Goal: Task Accomplishment & Management: Manage account settings

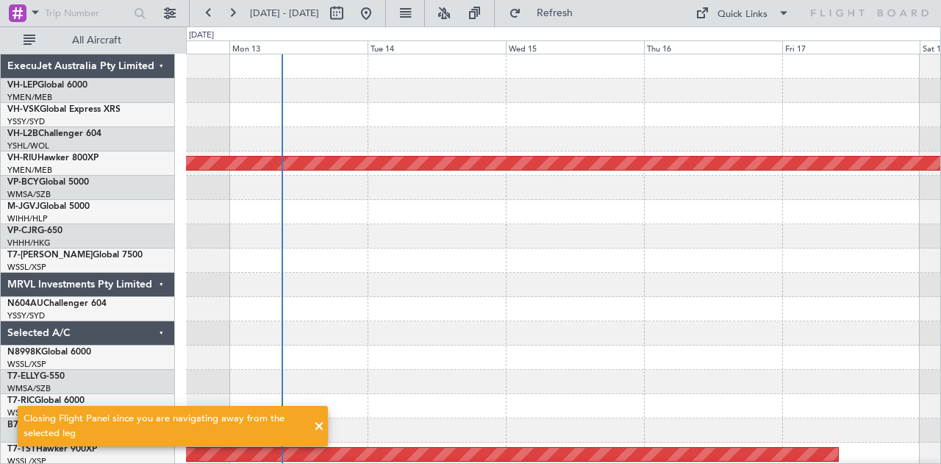
click at [313, 423] on span at bounding box center [319, 427] width 18 height 18
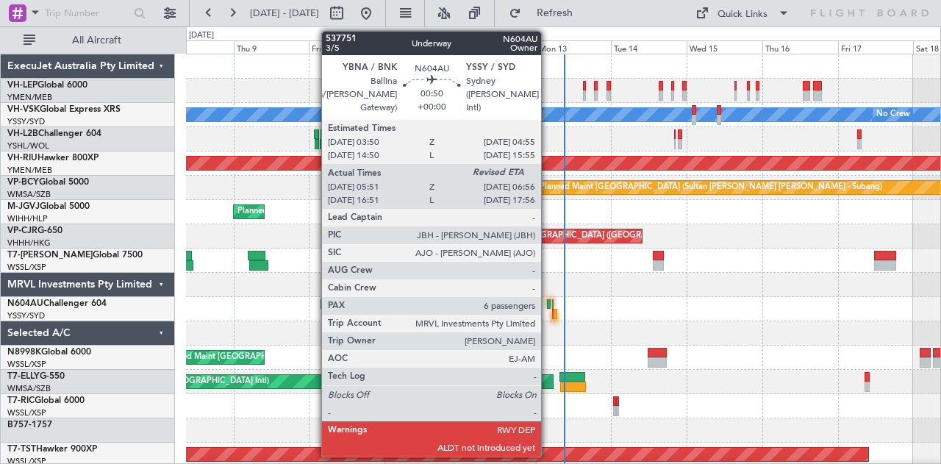
click at [548, 303] on div at bounding box center [549, 304] width 4 height 10
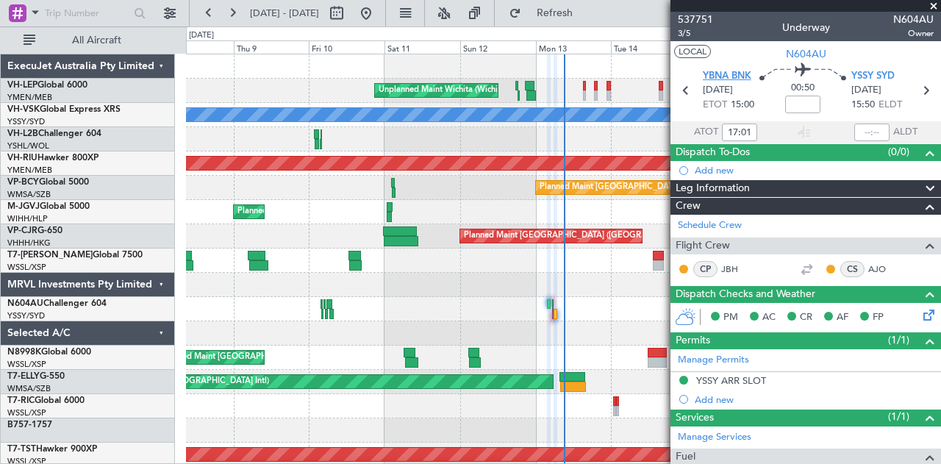
type input "06:01"
click at [866, 130] on input "text" at bounding box center [871, 133] width 35 height 18
type input "07:16"
type input "17:01"
type input "18:16"
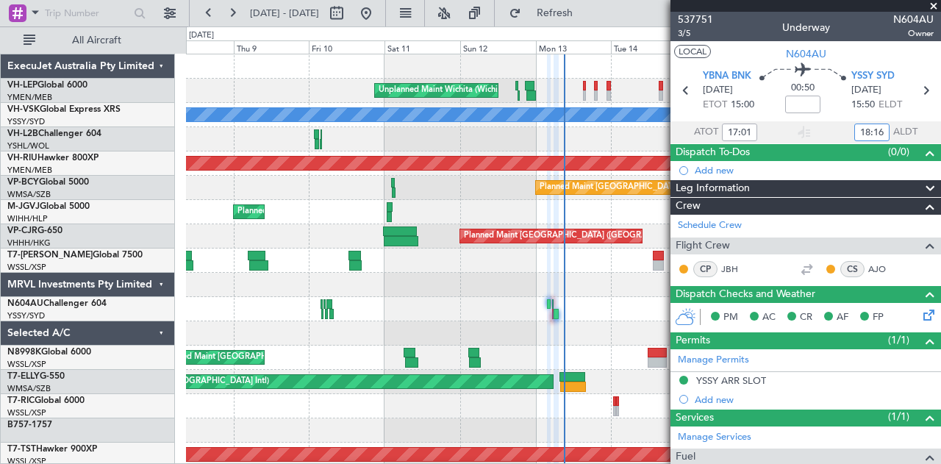
type input "06:01"
type input "07:16"
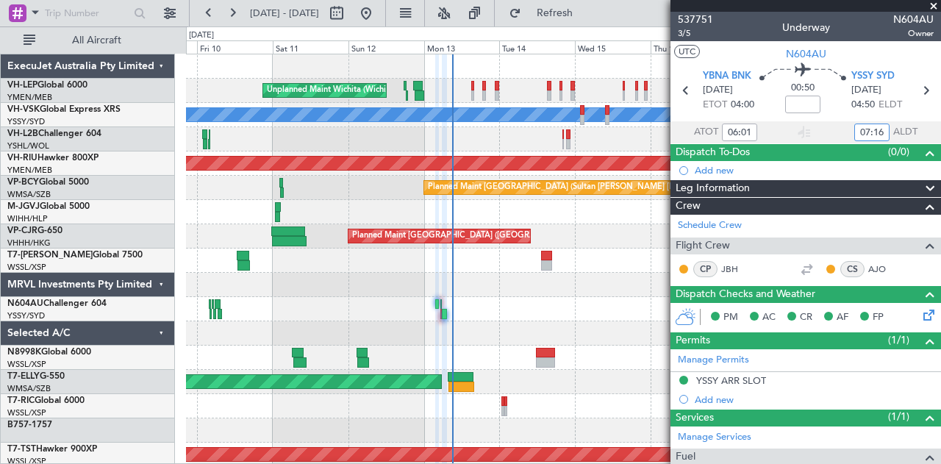
click at [468, 337] on div at bounding box center [563, 333] width 755 height 24
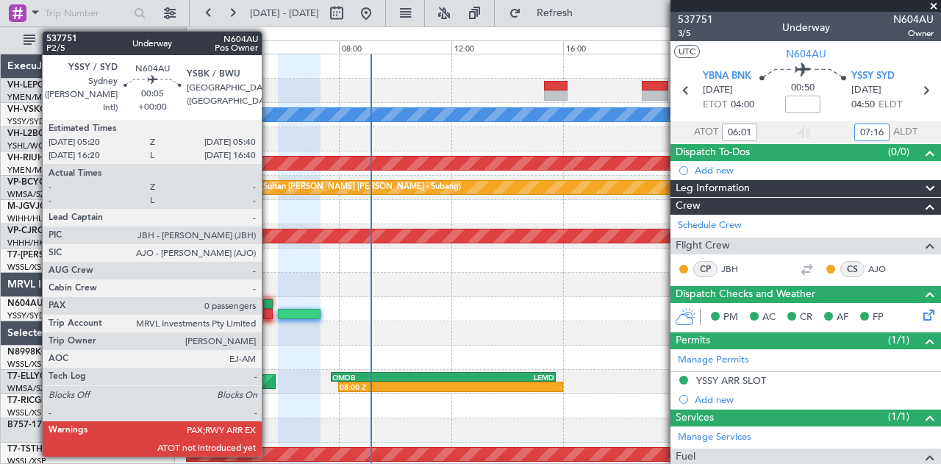
click at [269, 302] on div at bounding box center [268, 304] width 10 height 10
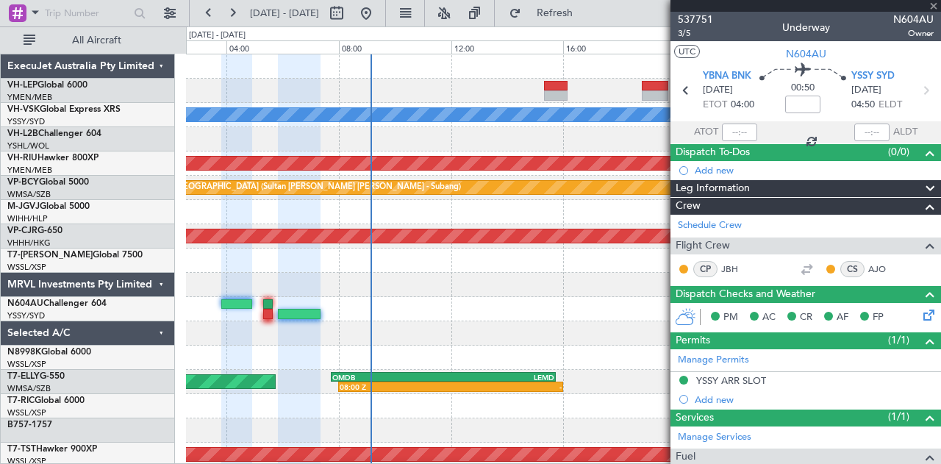
type input "0"
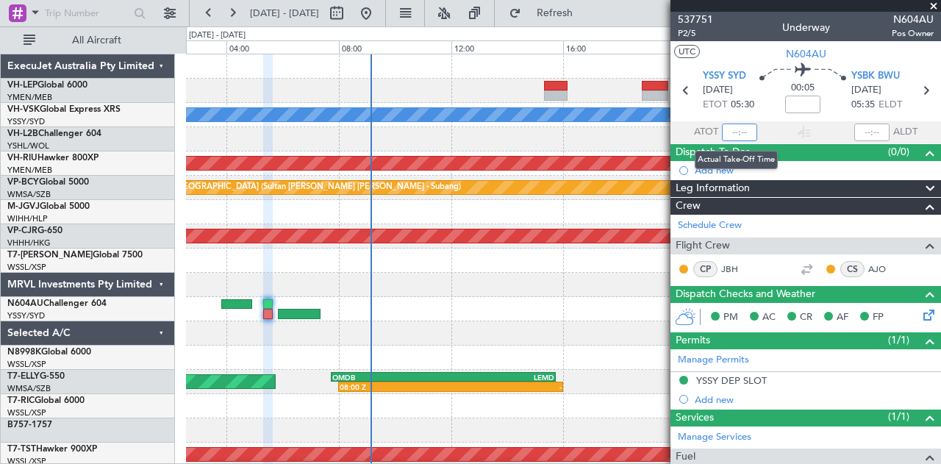
click at [743, 131] on input "text" at bounding box center [739, 133] width 35 height 18
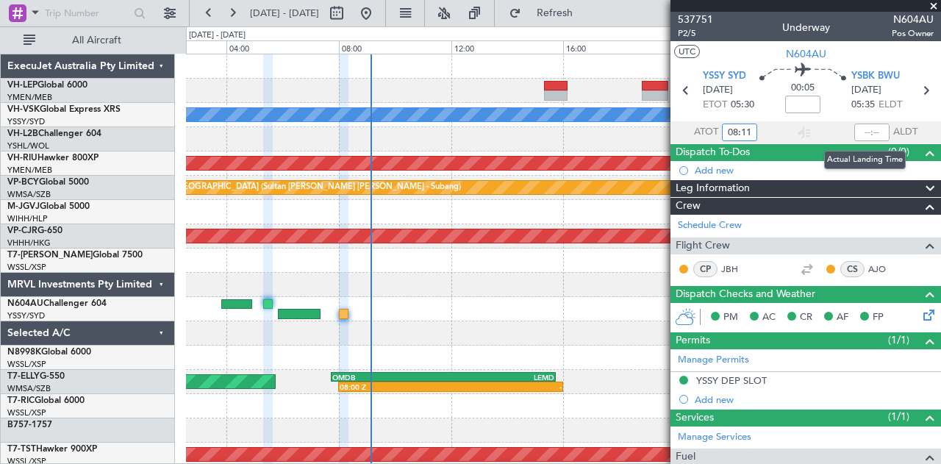
type input "08:11"
click at [870, 130] on input "text" at bounding box center [871, 133] width 35 height 18
type input "08:17"
type input "19:11"
type input "19:17"
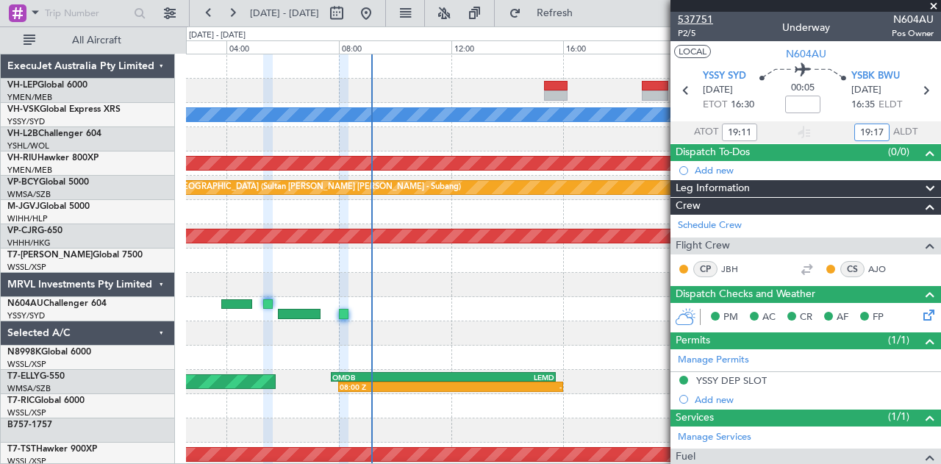
type input "08:11"
type input "08:17"
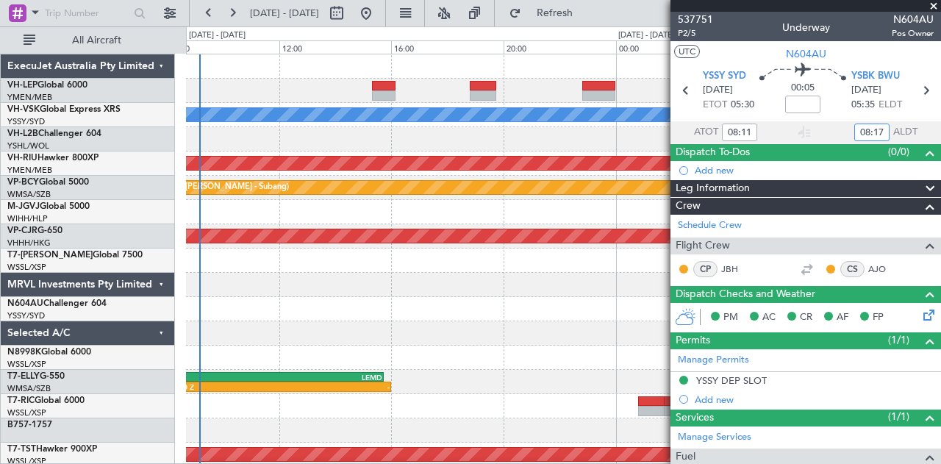
click at [300, 323] on div "[PERSON_NAME] Planned Maint [GEOGRAPHIC_DATA] ([GEOGRAPHIC_DATA]) Planned Maint…" at bounding box center [563, 454] width 755 height 801
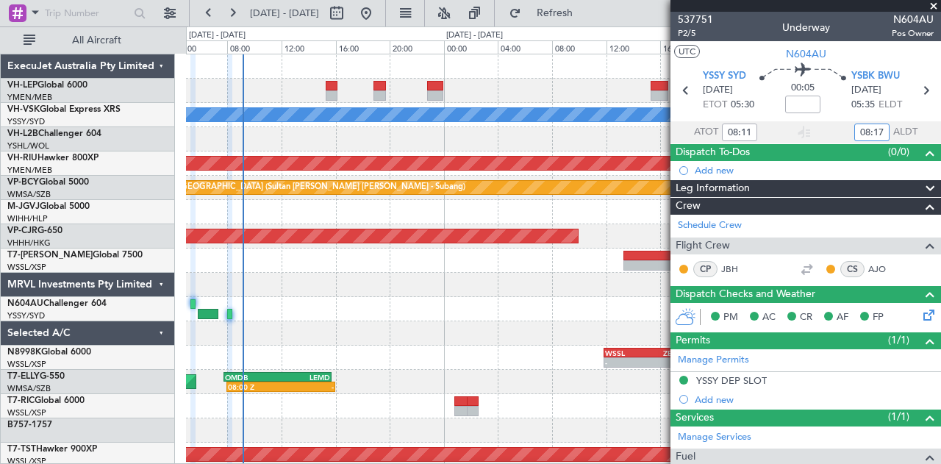
click at [304, 337] on div at bounding box center [563, 333] width 755 height 24
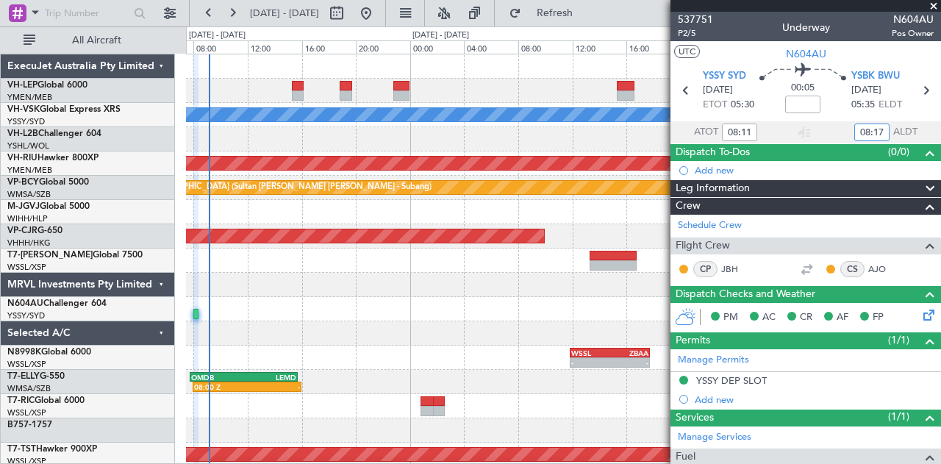
click at [371, 315] on div at bounding box center [563, 309] width 755 height 24
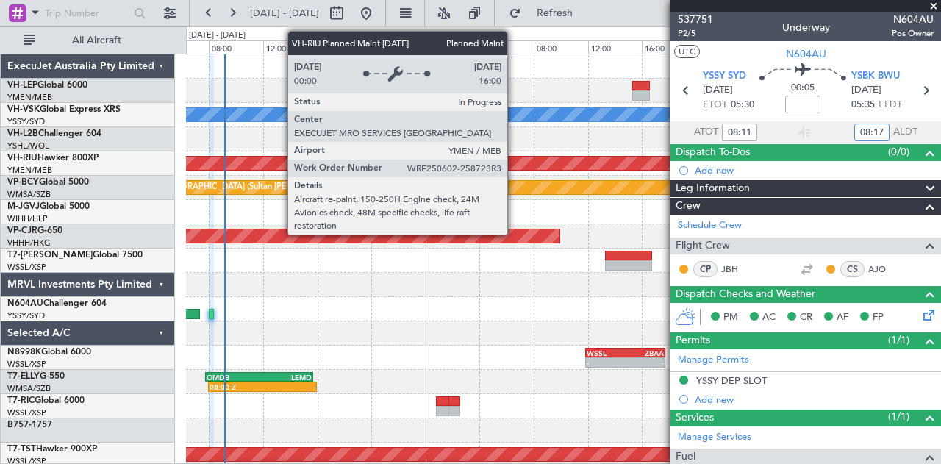
type input "19:11"
type input "19:17"
type input "08:11"
type input "08:17"
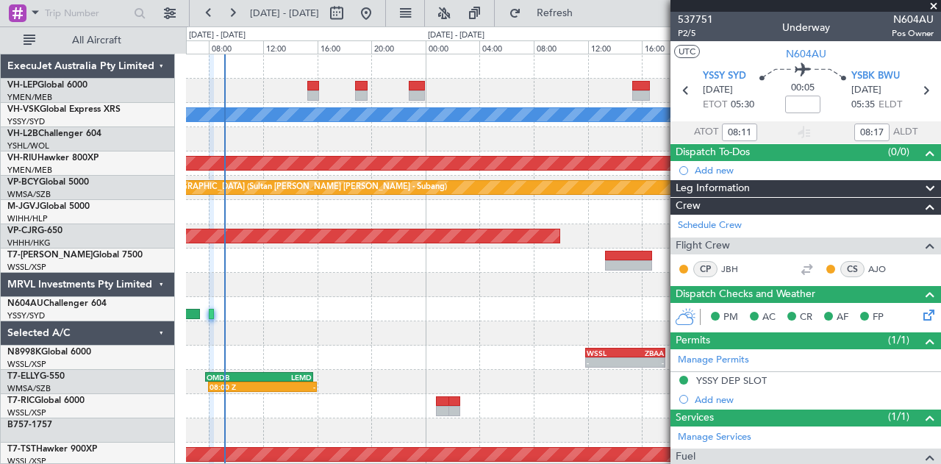
click at [934, 5] on span at bounding box center [933, 6] width 15 height 13
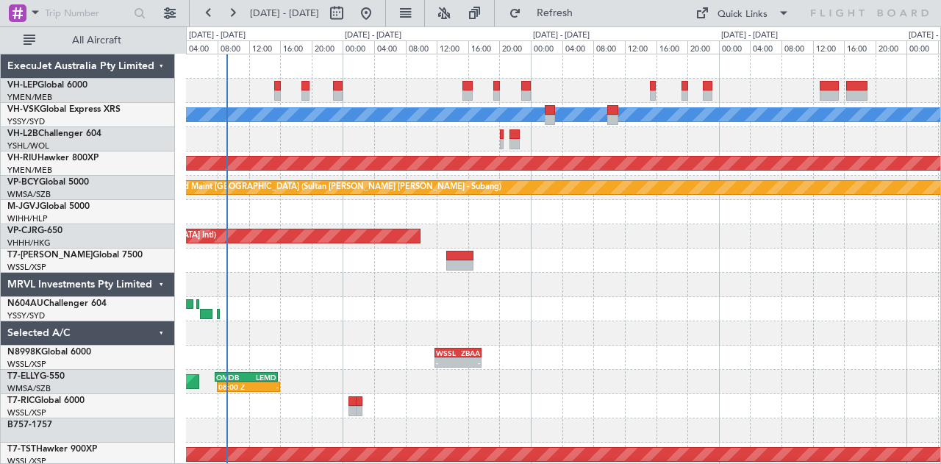
click at [253, 329] on div "Unplanned Maint Wichita (Wichita Mid-continent) [PERSON_NAME] No Crew Planned M…" at bounding box center [563, 454] width 755 height 801
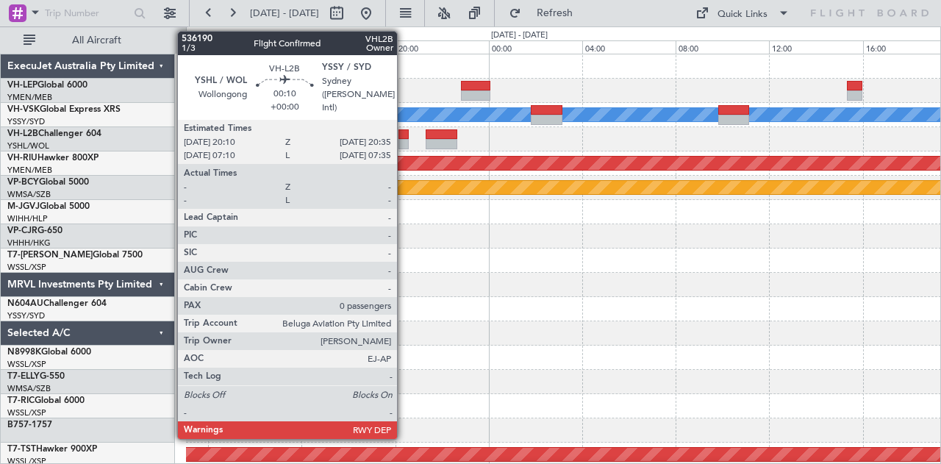
click at [404, 139] on div at bounding box center [403, 144] width 10 height 10
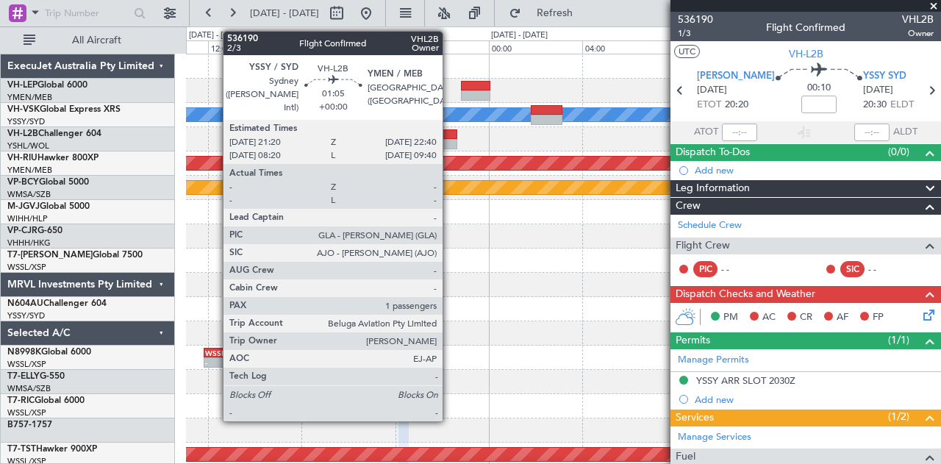
click at [450, 141] on div at bounding box center [442, 144] width 32 height 10
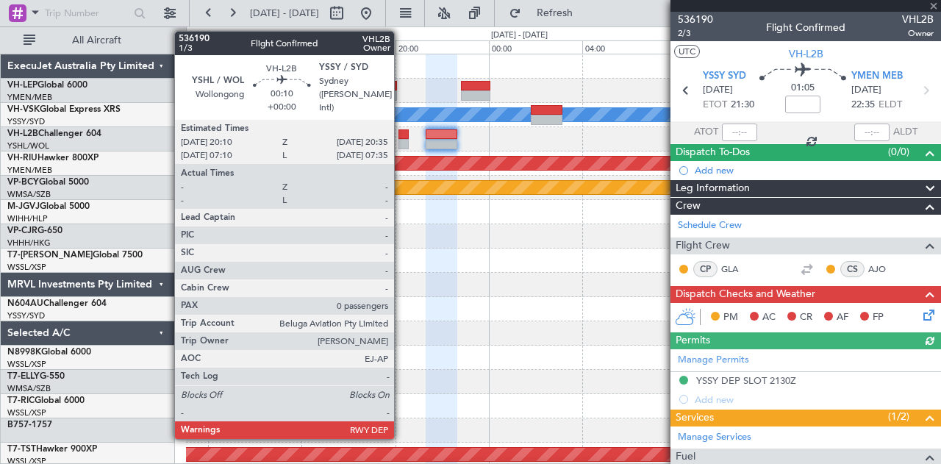
click at [401, 139] on div at bounding box center [403, 144] width 10 height 10
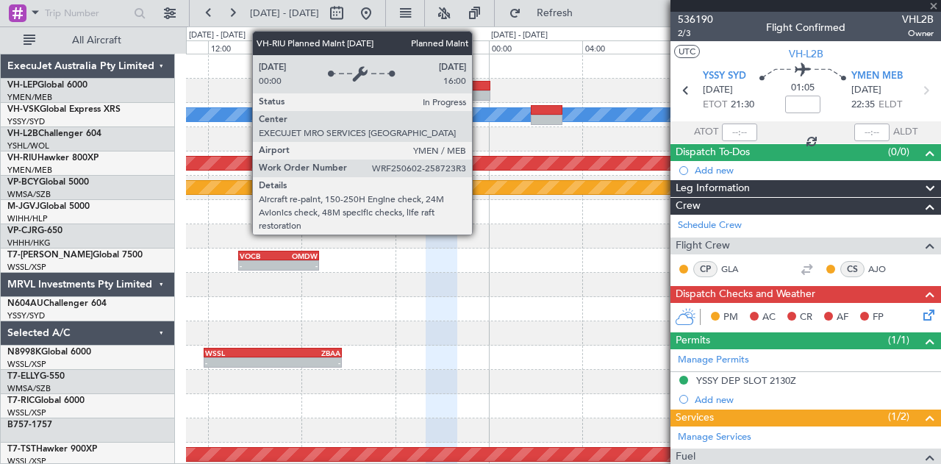
type input "0"
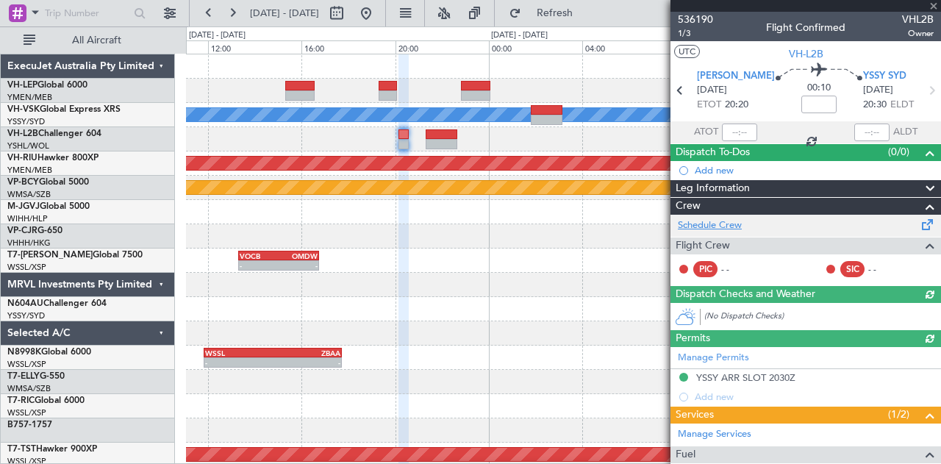
click at [687, 224] on link "Schedule Crew" at bounding box center [710, 225] width 64 height 15
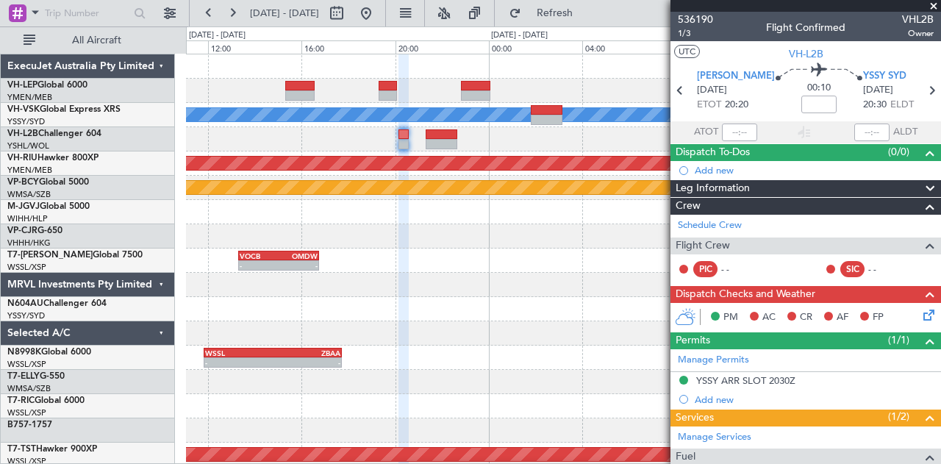
click at [515, 170] on div "[PERSON_NAME] Planned Maint [GEOGRAPHIC_DATA] ([GEOGRAPHIC_DATA]) Planned Maint…" at bounding box center [563, 454] width 755 height 801
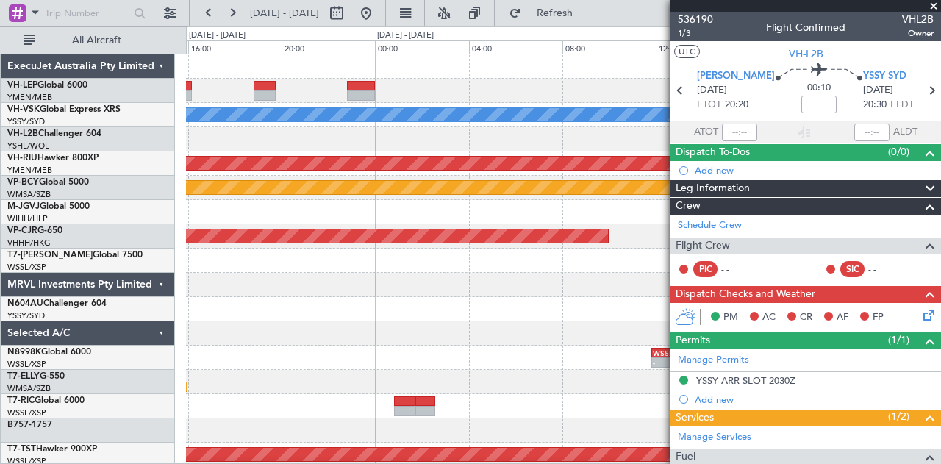
click at [698, 308] on fb-app "[DATE] - [DATE] Refresh Quick Links All Aircraft [PERSON_NAME] Planned Maint [G…" at bounding box center [470, 237] width 941 height 453
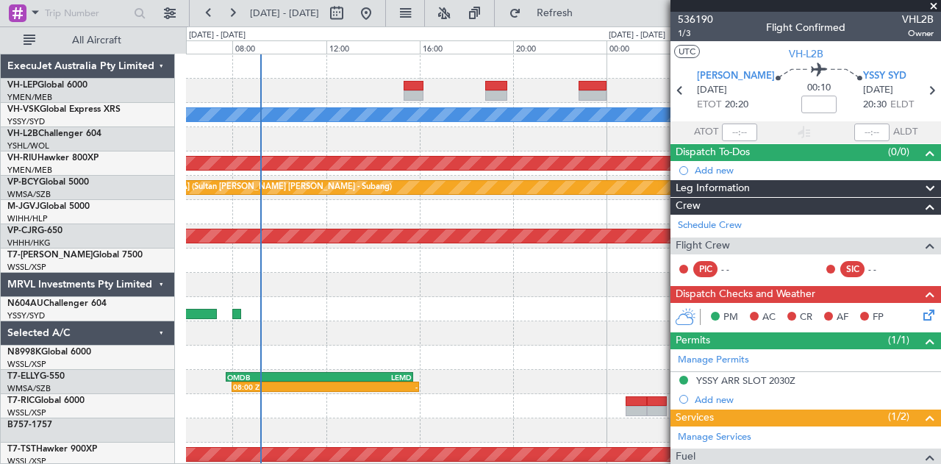
click at [350, 285] on div at bounding box center [563, 285] width 755 height 24
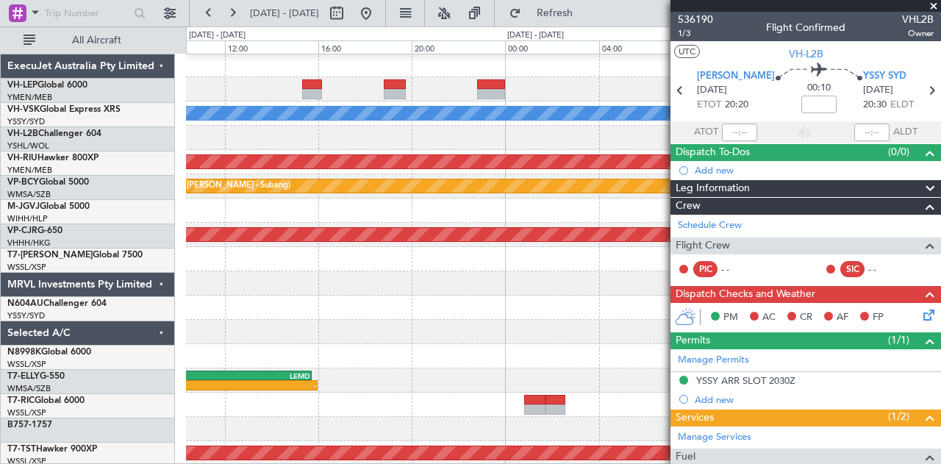
click at [204, 274] on div at bounding box center [563, 283] width 755 height 24
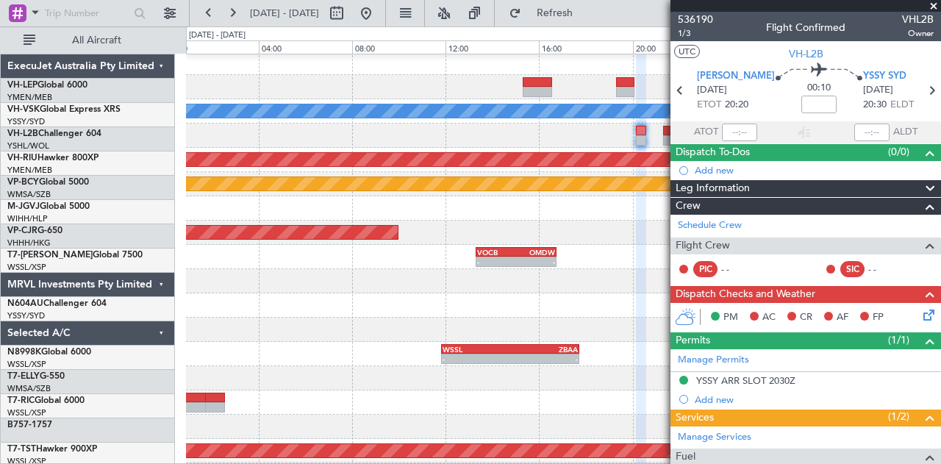
scroll to position [4, 0]
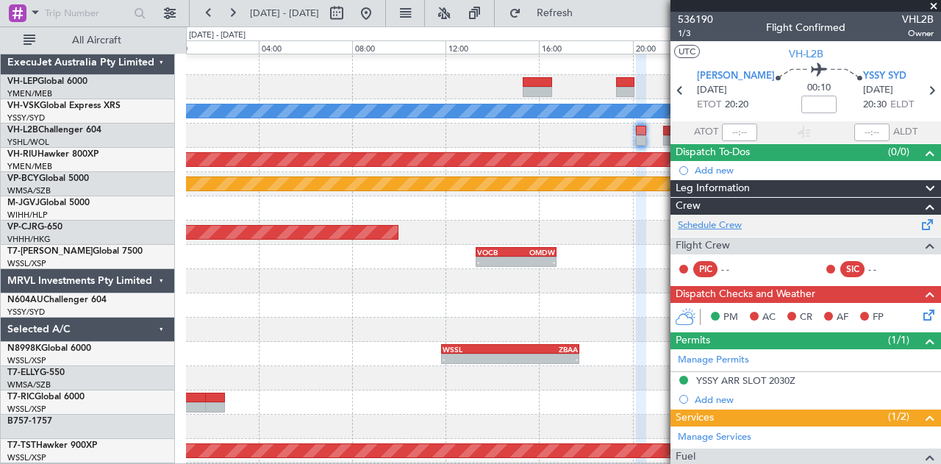
click at [703, 218] on link "Schedule Crew" at bounding box center [710, 225] width 64 height 15
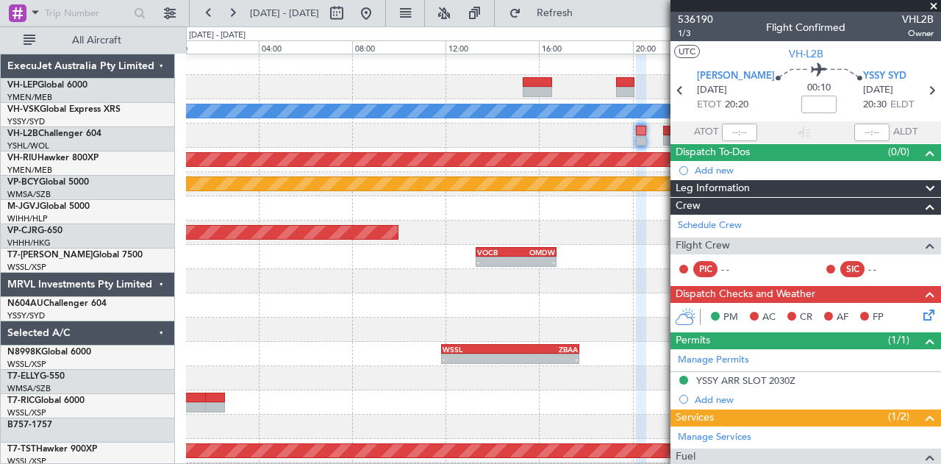
click at [579, 268] on div "- - VOCB 13:20 Z OMDW 16:45 Z" at bounding box center [563, 257] width 755 height 24
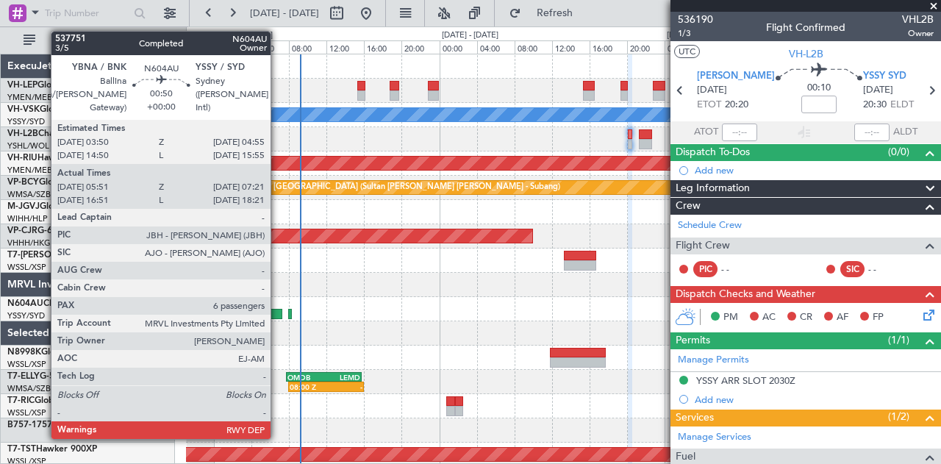
click at [278, 310] on div at bounding box center [275, 314] width 15 height 10
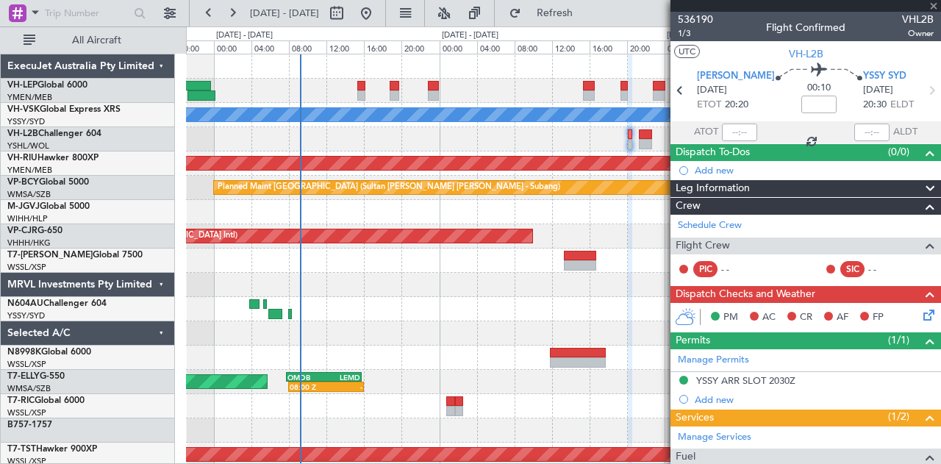
type input "06:01"
type input "07:16"
type input "6"
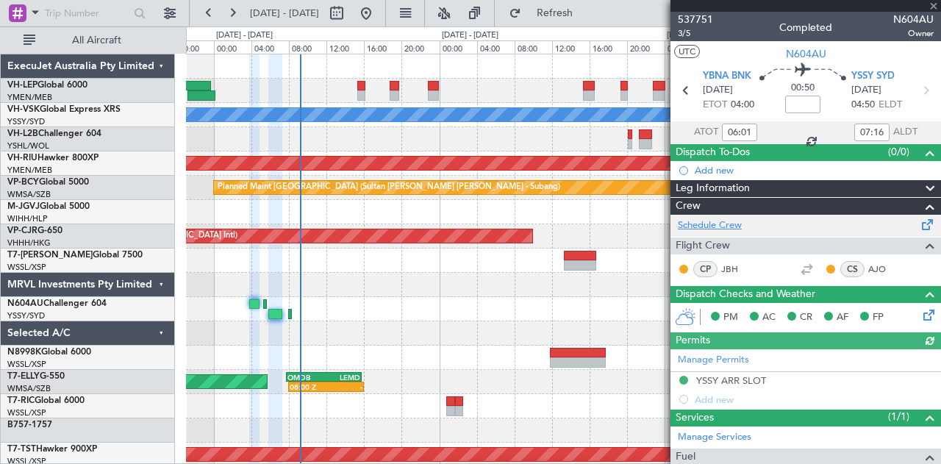
click at [718, 227] on link "Schedule Crew" at bounding box center [710, 225] width 64 height 15
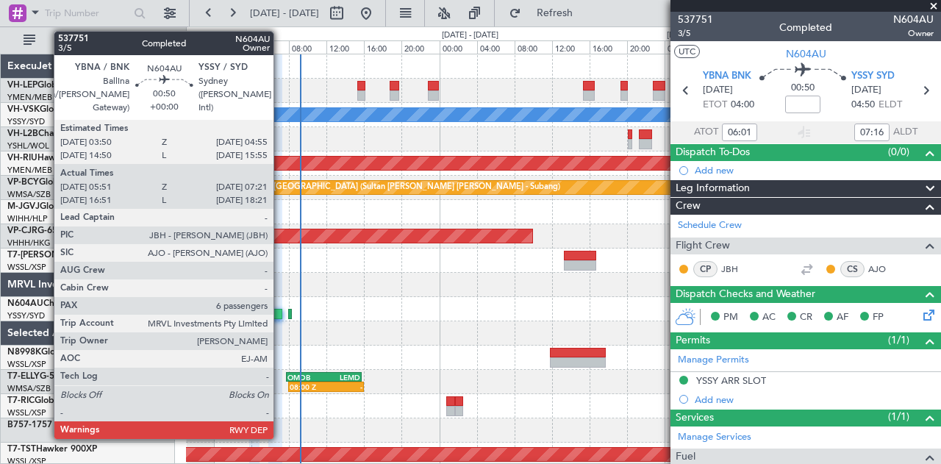
click at [281, 312] on div at bounding box center [275, 314] width 15 height 10
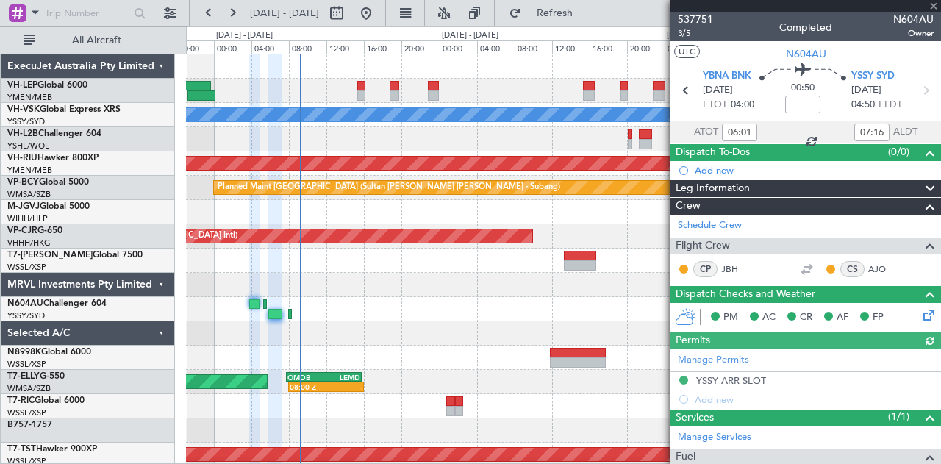
click at [700, 224] on link "Schedule Crew" at bounding box center [710, 225] width 64 height 15
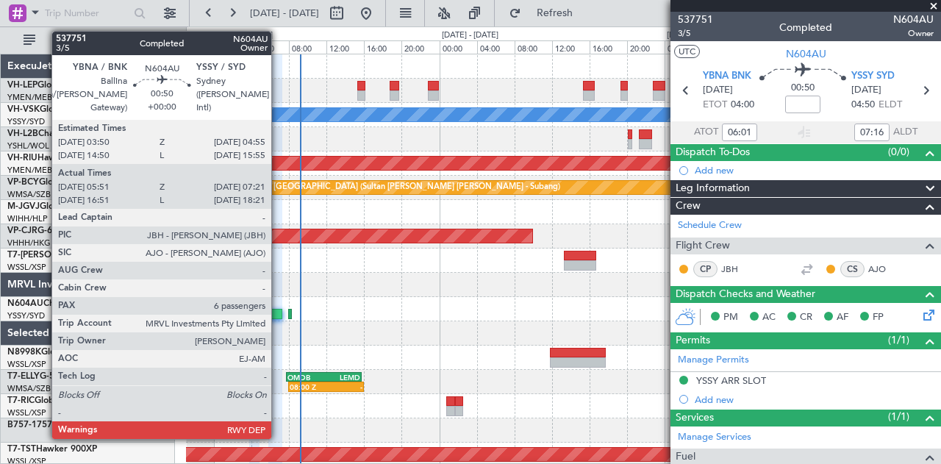
click at [279, 310] on div at bounding box center [275, 314] width 15 height 10
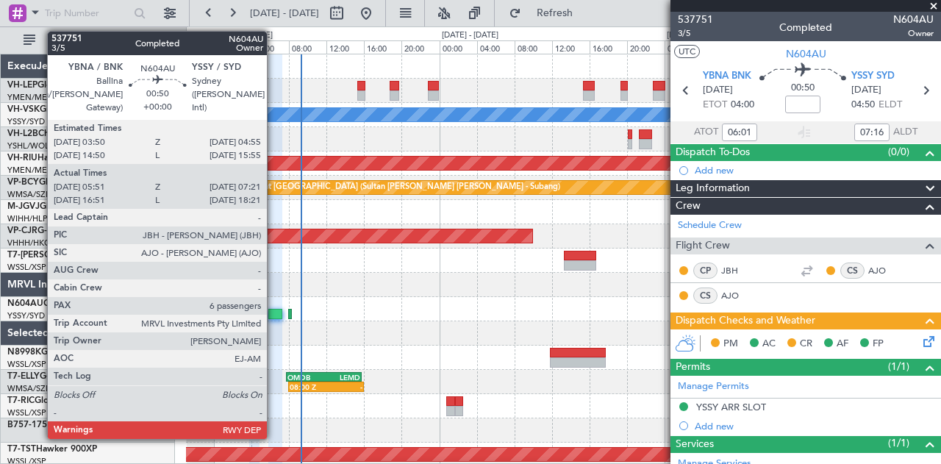
click at [274, 311] on div at bounding box center [275, 314] width 15 height 10
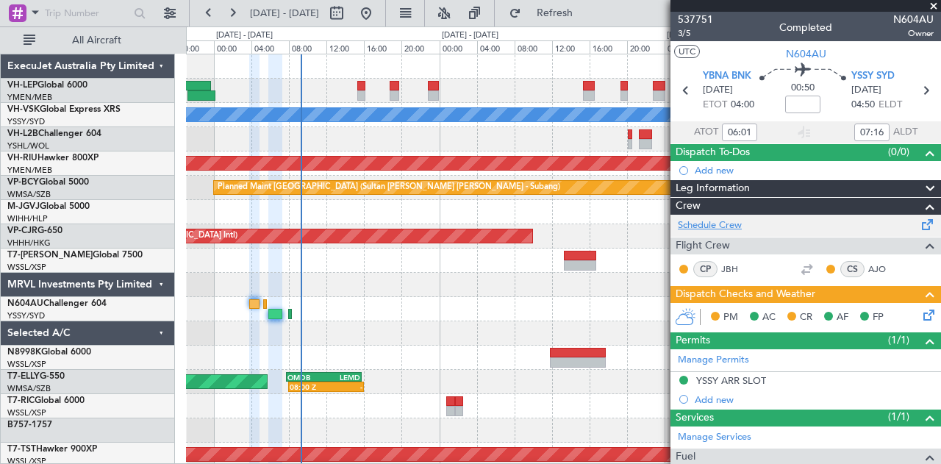
click at [709, 226] on link "Schedule Crew" at bounding box center [710, 225] width 64 height 15
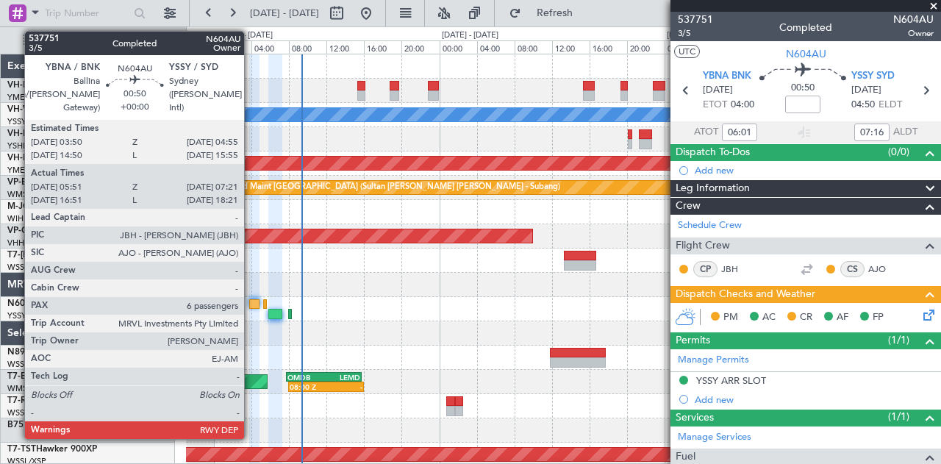
click at [251, 303] on div at bounding box center [254, 304] width 10 height 10
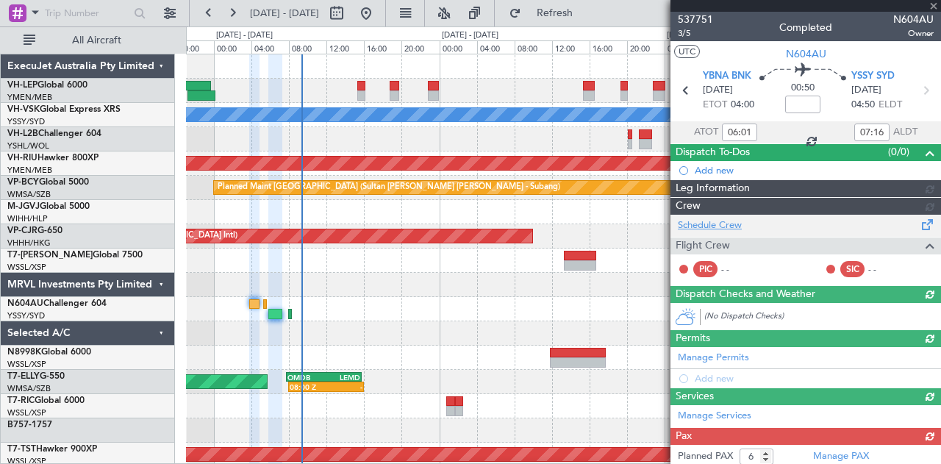
click at [721, 223] on div "Schedule Crew Flight Crew PIC - - SIC - -" at bounding box center [806, 250] width 271 height 71
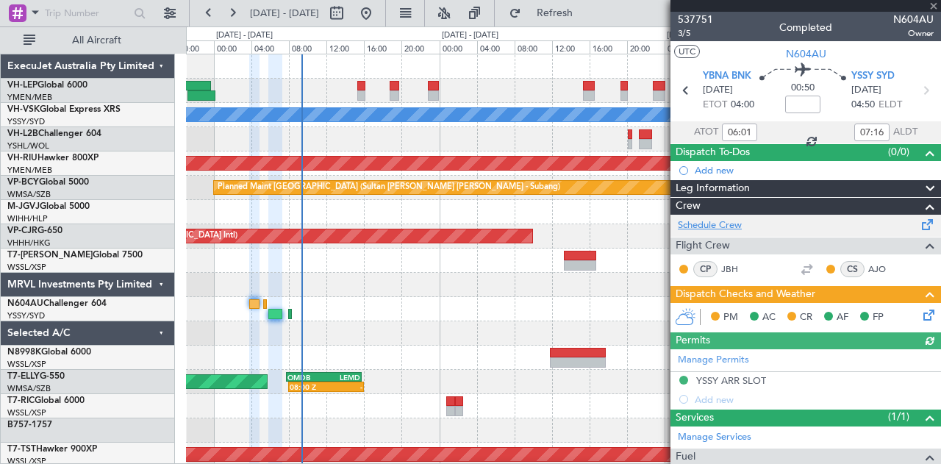
click at [718, 226] on link "Schedule Crew" at bounding box center [710, 225] width 64 height 15
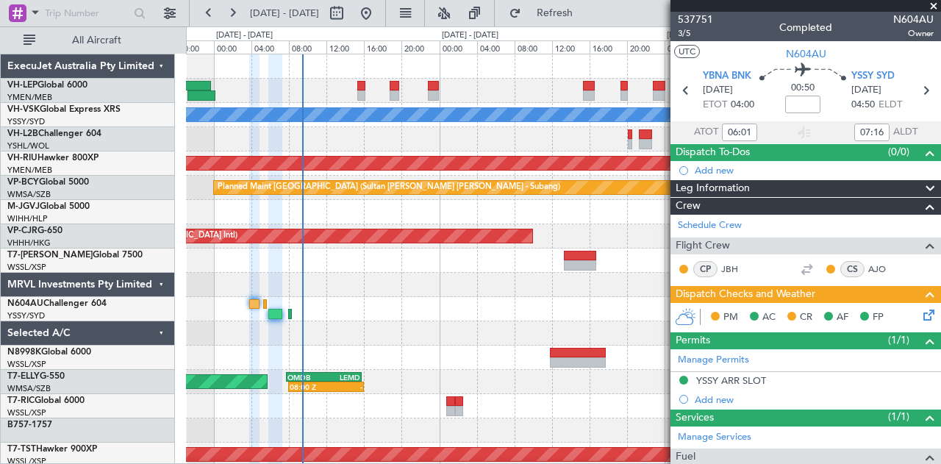
click at [487, 244] on div "Unplanned Maint Wichita (Wichita Mid-continent) [PERSON_NAME] Planned Maint [GE…" at bounding box center [563, 454] width 755 height 801
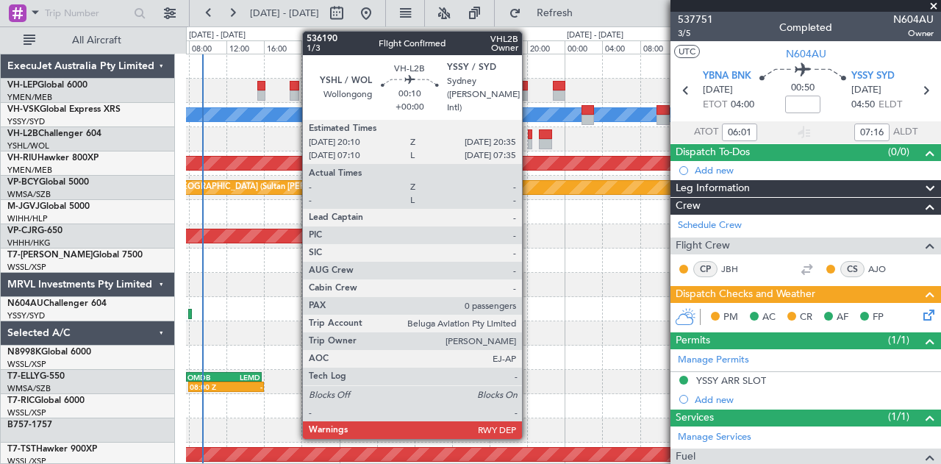
click at [529, 131] on div at bounding box center [530, 134] width 4 height 10
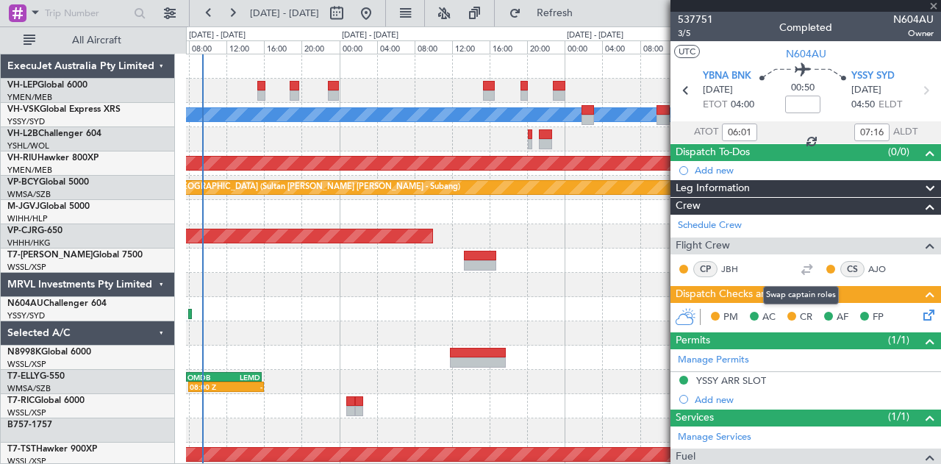
type input "0"
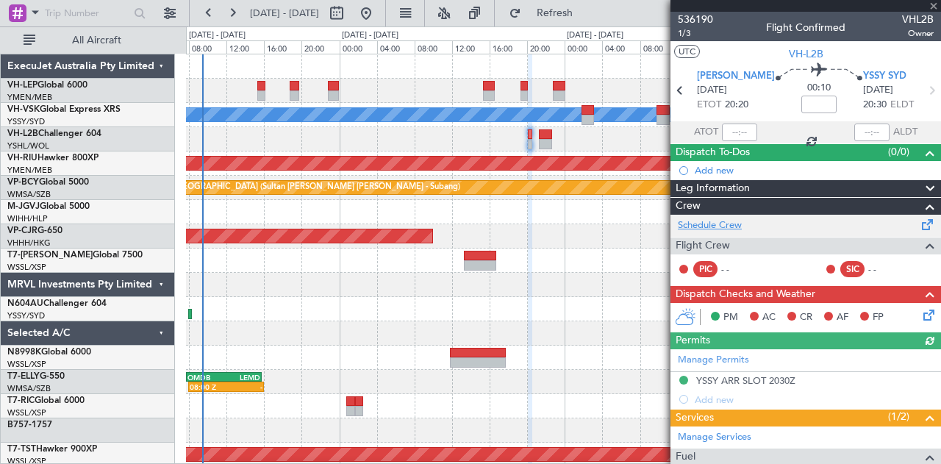
click at [732, 220] on link "Schedule Crew" at bounding box center [710, 225] width 64 height 15
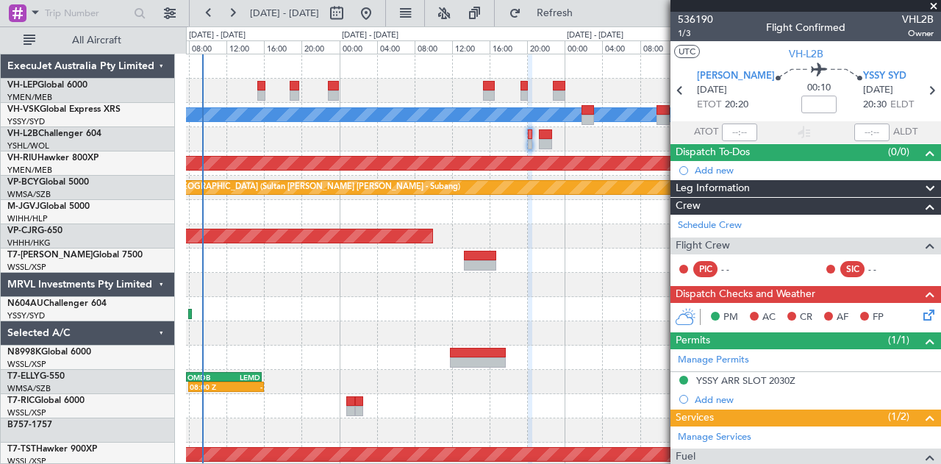
click at [411, 298] on div "Unplanned Maint Wichita (Wichita Mid-continent) [PERSON_NAME] No Crew Planned M…" at bounding box center [563, 454] width 755 height 801
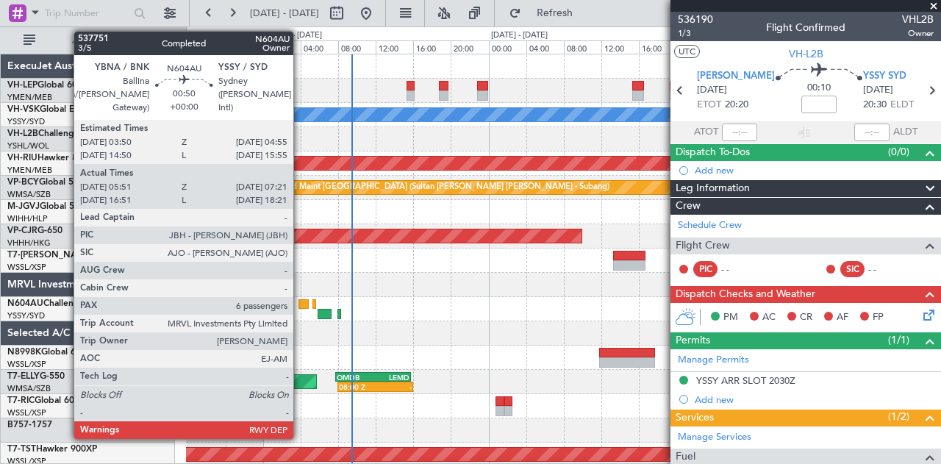
click at [301, 304] on div at bounding box center [304, 304] width 10 height 10
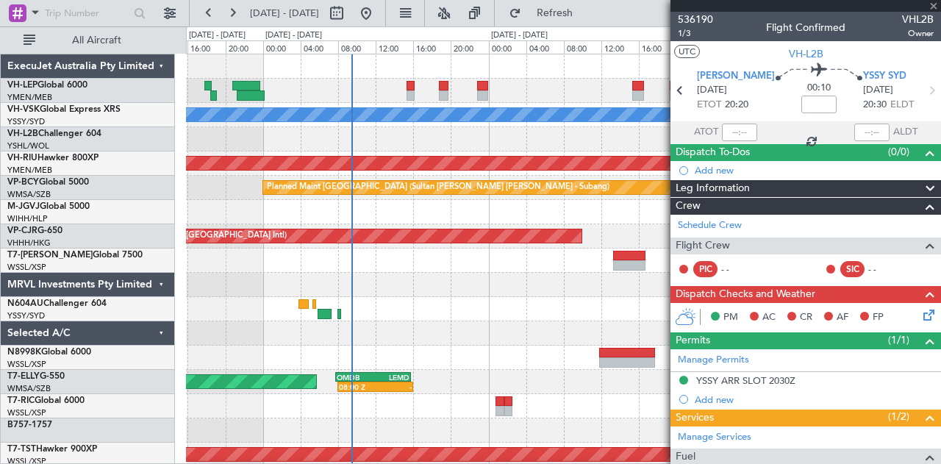
type input "06:01"
type input "07:16"
type input "6"
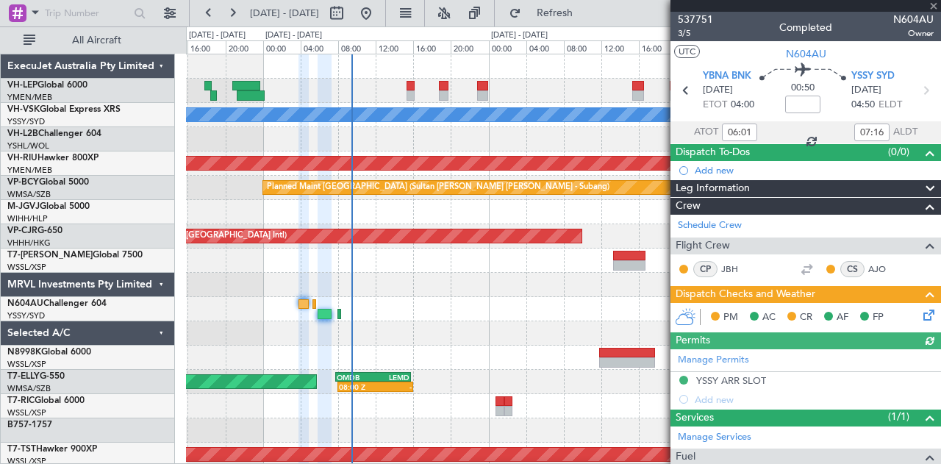
click at [921, 311] on icon at bounding box center [927, 313] width 12 height 12
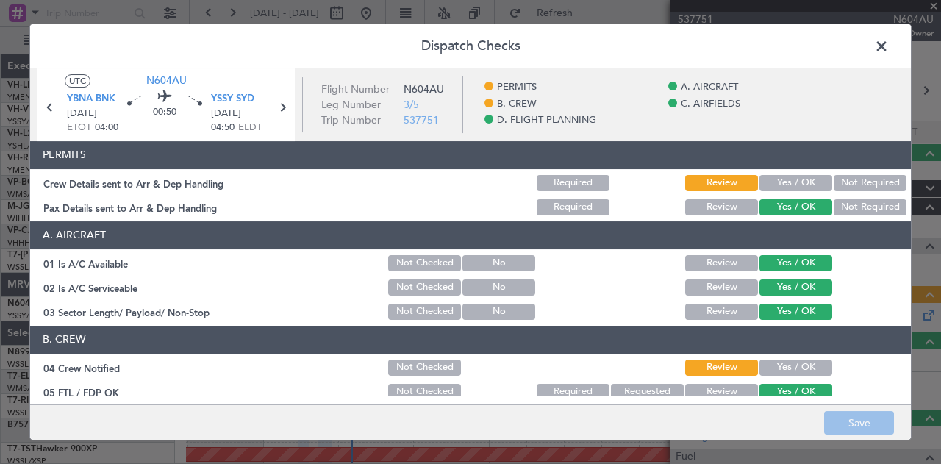
click at [805, 178] on button "Yes / OK" at bounding box center [795, 183] width 73 height 16
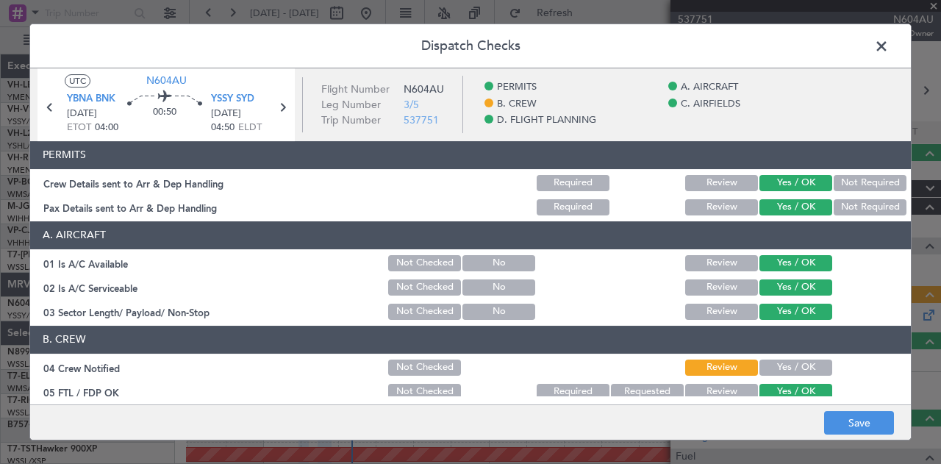
click at [790, 364] on button "Yes / OK" at bounding box center [795, 368] width 73 height 16
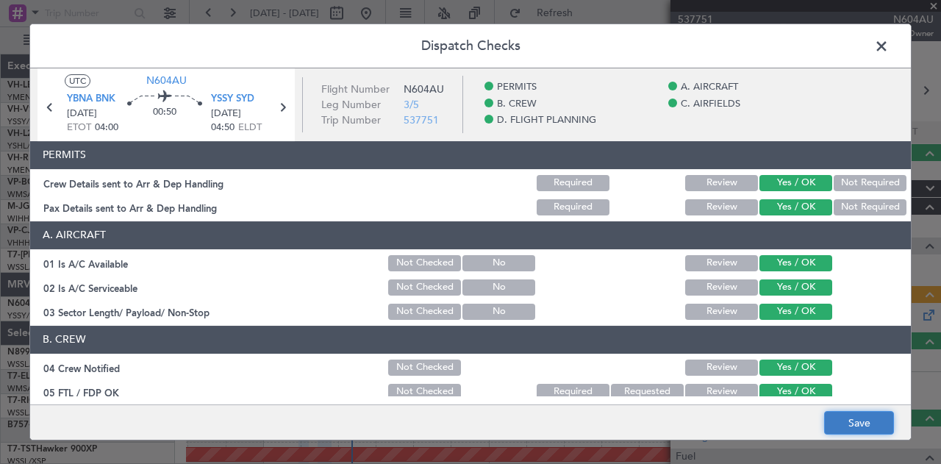
click at [841, 421] on button "Save" at bounding box center [859, 423] width 70 height 24
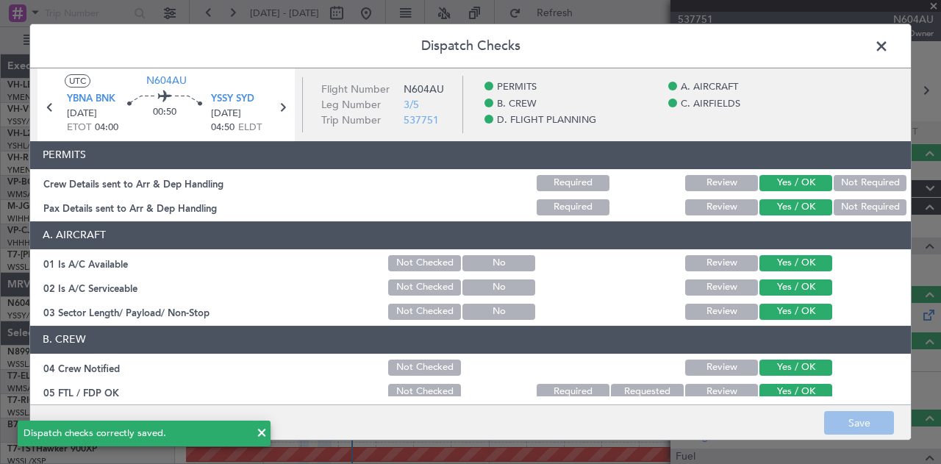
click at [889, 45] on span at bounding box center [889, 49] width 0 height 29
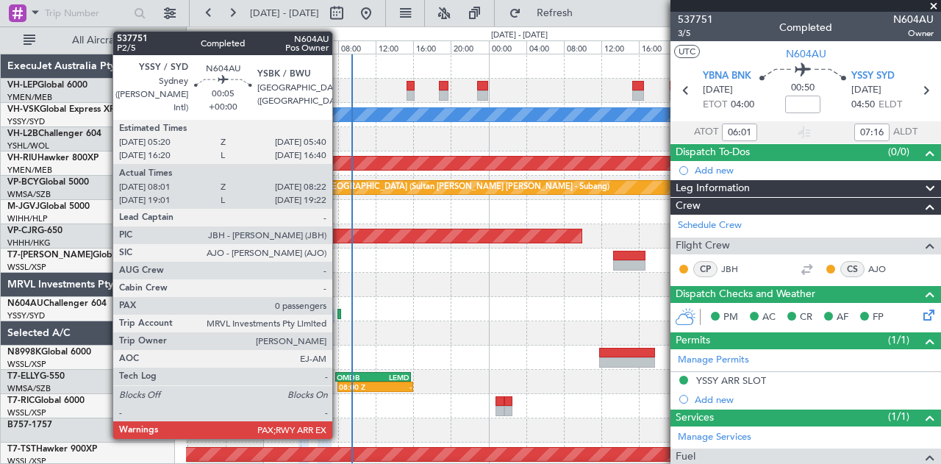
click at [340, 311] on div at bounding box center [339, 314] width 4 height 10
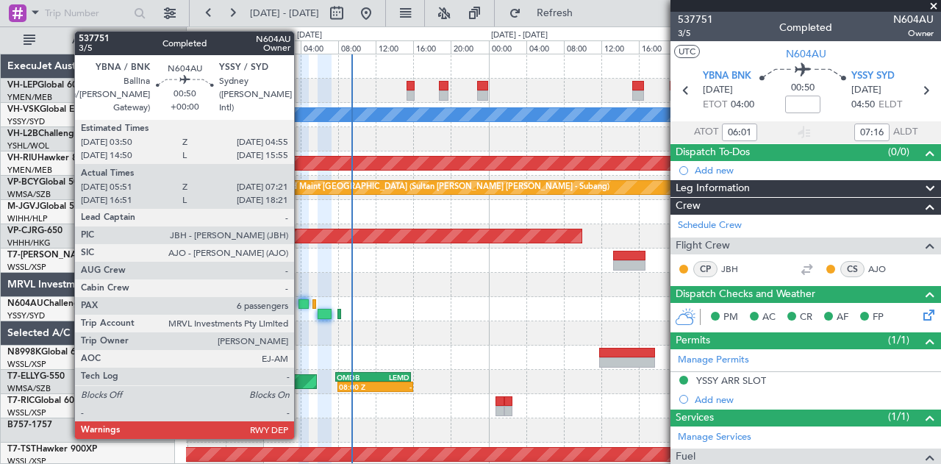
click at [301, 299] on div at bounding box center [304, 304] width 10 height 10
click at [303, 299] on div at bounding box center [304, 304] width 10 height 10
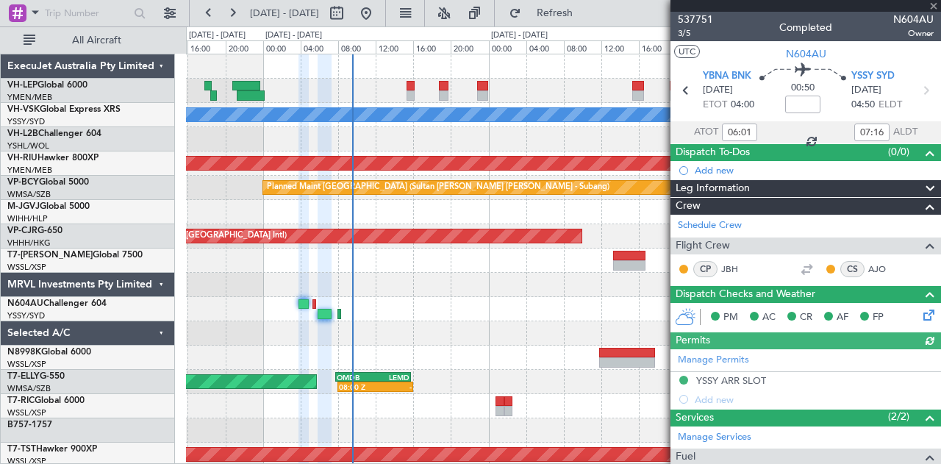
scroll to position [221, 0]
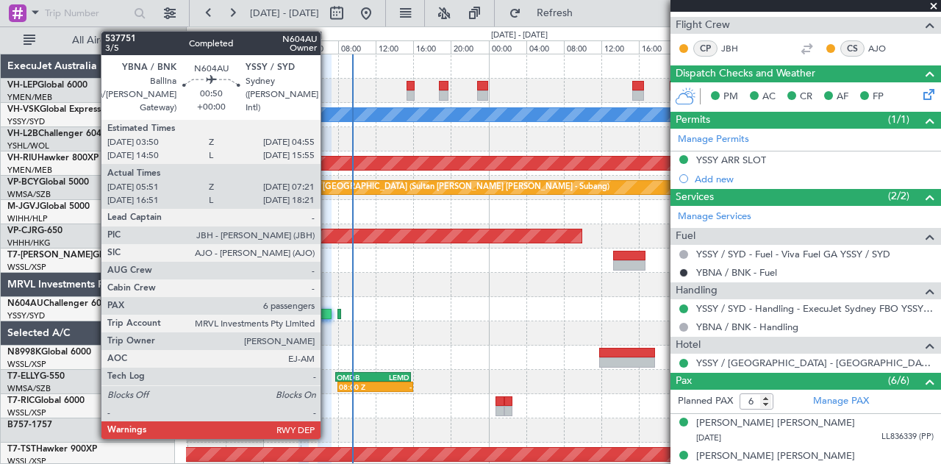
click at [328, 311] on div at bounding box center [325, 314] width 15 height 10
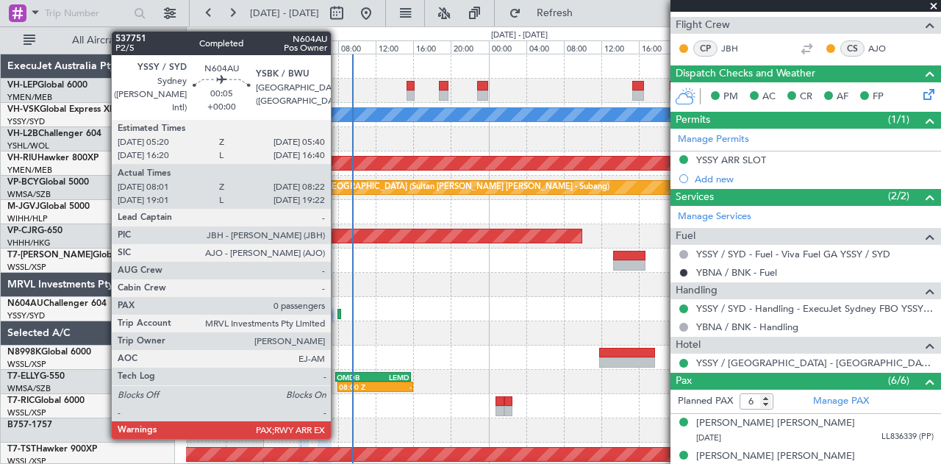
click at [338, 312] on div at bounding box center [339, 314] width 4 height 10
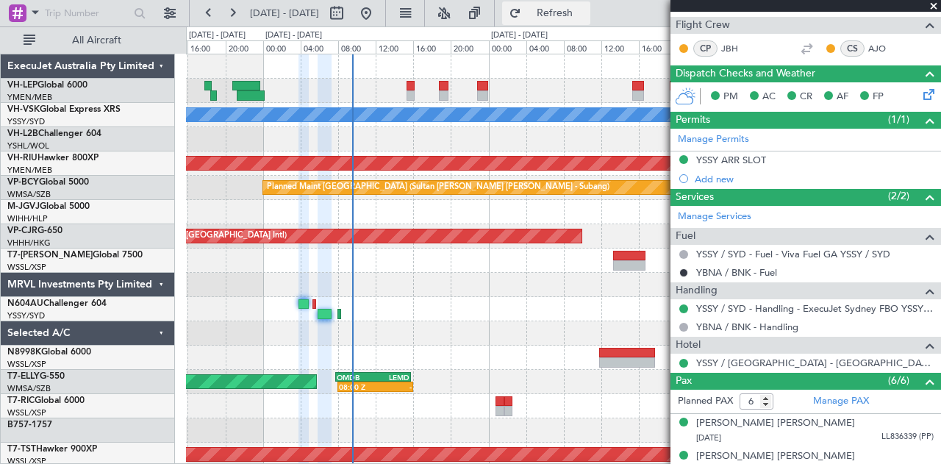
click at [564, 7] on button "Refresh" at bounding box center [546, 13] width 88 height 24
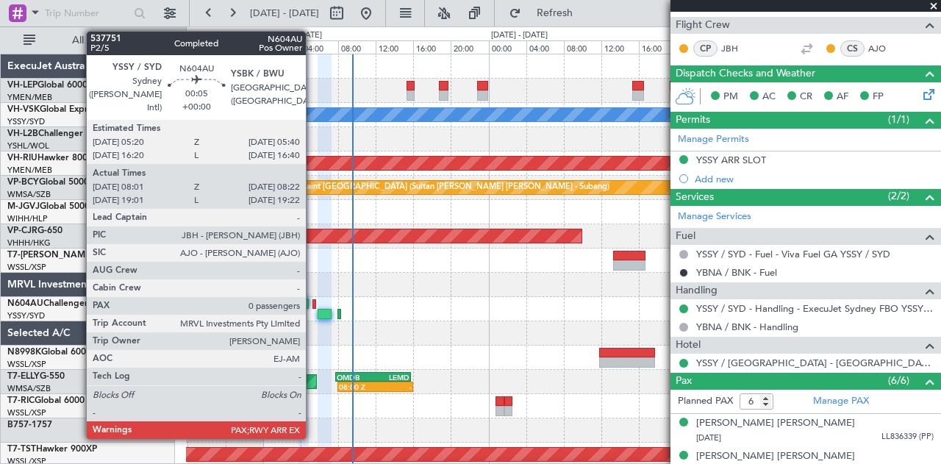
click at [313, 303] on div at bounding box center [314, 304] width 4 height 10
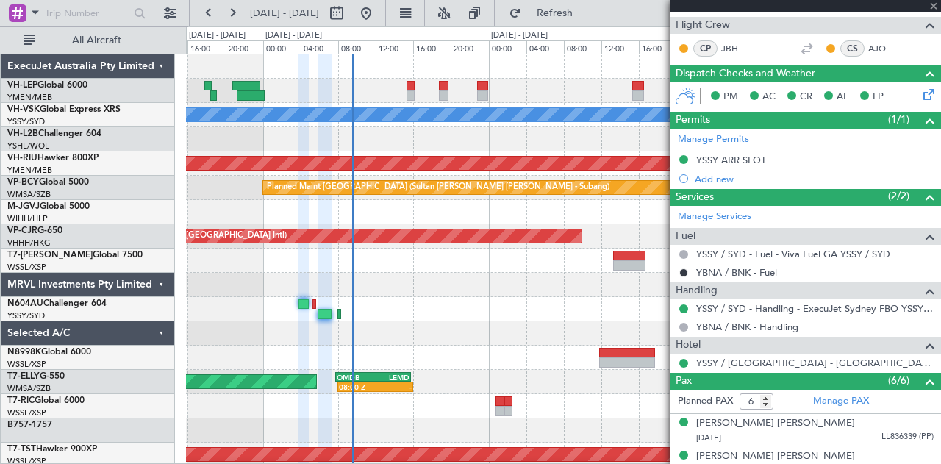
type input "08:11"
type input "08:17"
type input "0"
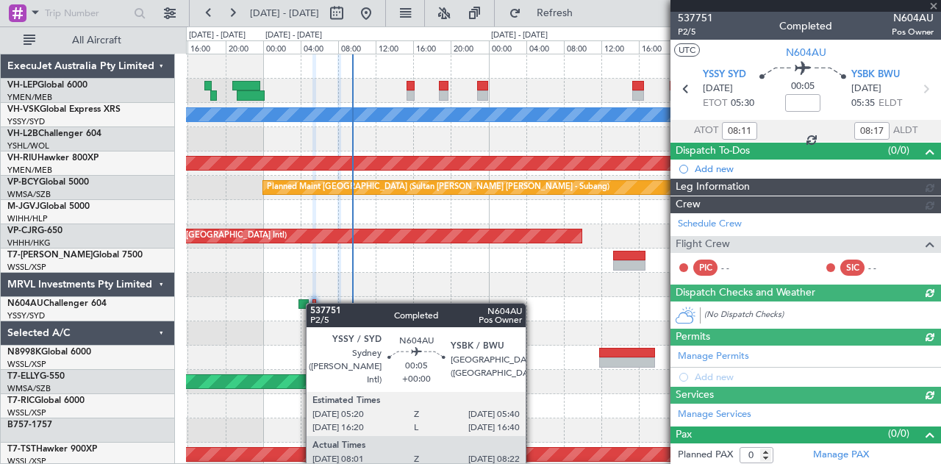
scroll to position [131, 0]
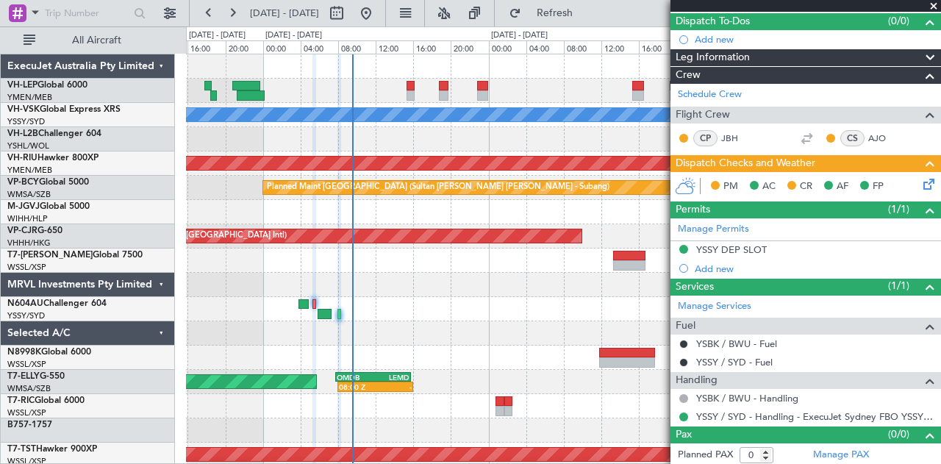
click at [921, 183] on icon at bounding box center [927, 182] width 12 height 12
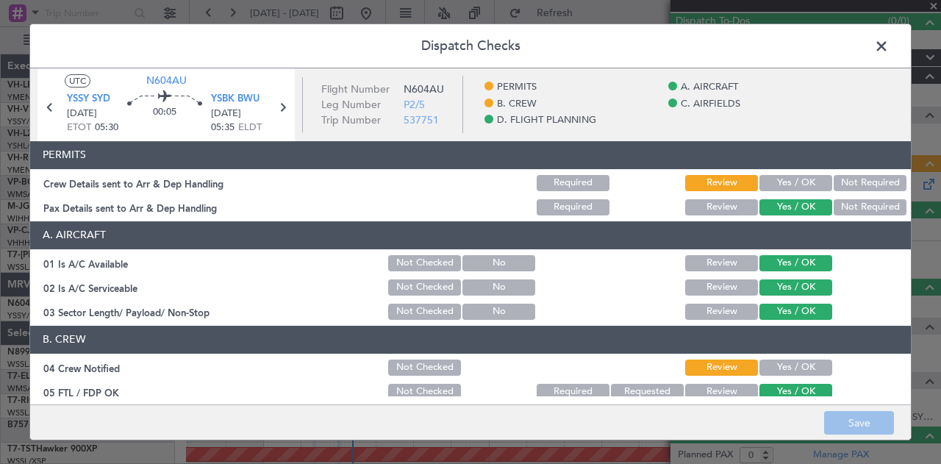
click at [814, 179] on button "Yes / OK" at bounding box center [795, 183] width 73 height 16
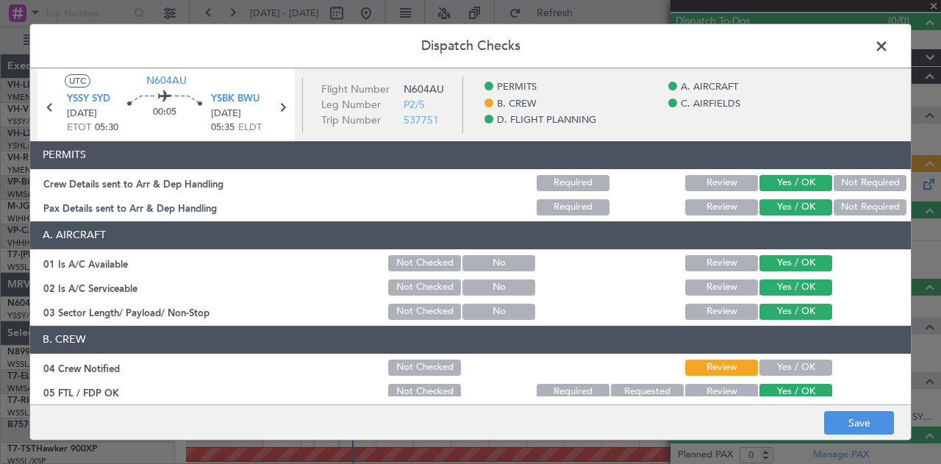
click at [796, 371] on button "Yes / OK" at bounding box center [795, 368] width 73 height 16
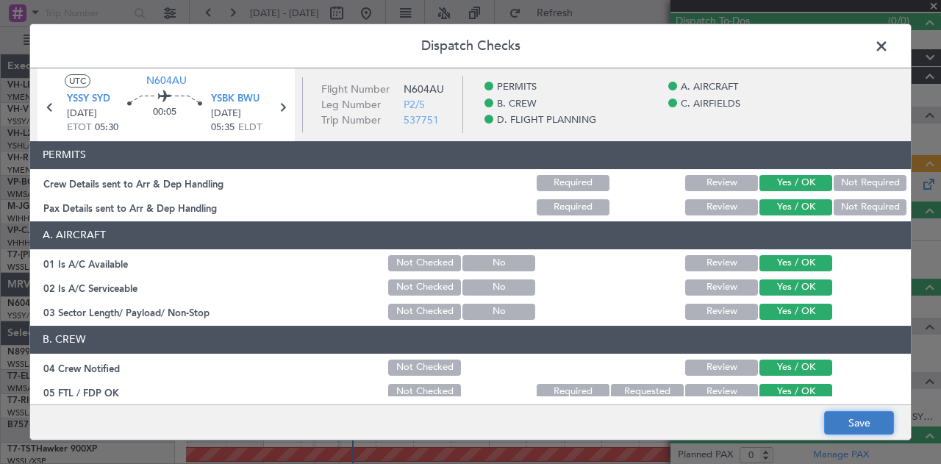
click at [851, 417] on button "Save" at bounding box center [859, 423] width 70 height 24
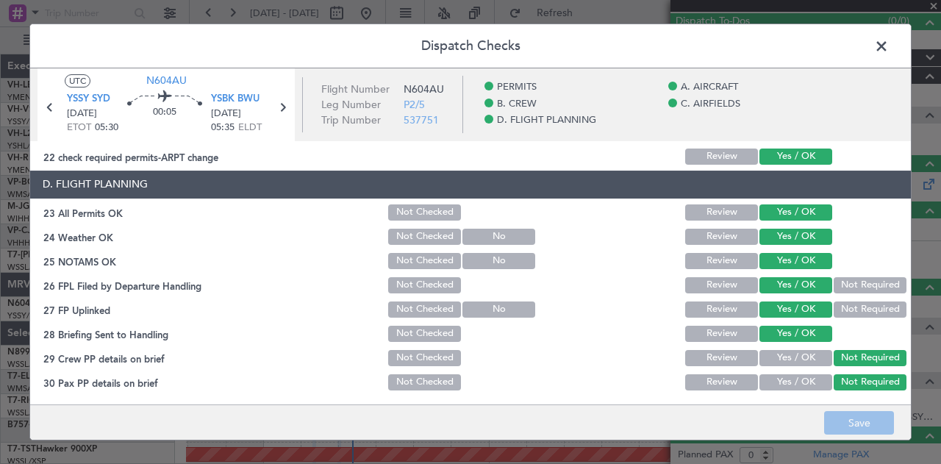
scroll to position [0, 0]
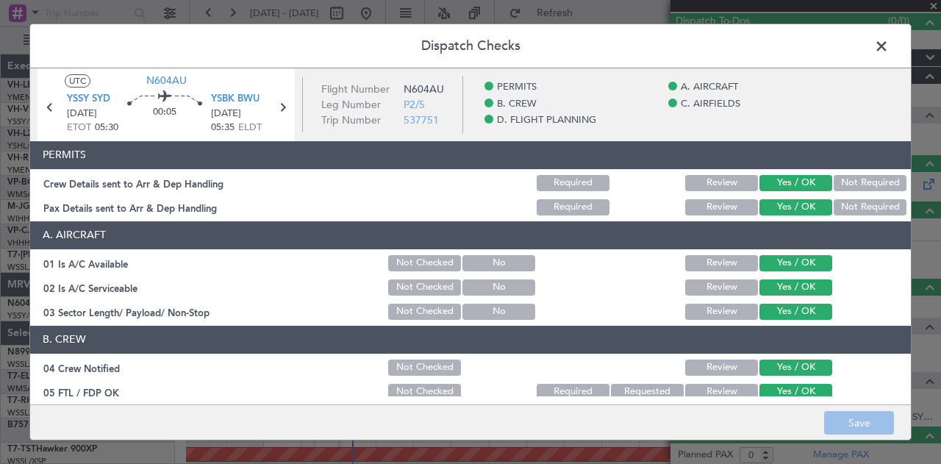
click at [889, 44] on span at bounding box center [889, 49] width 0 height 29
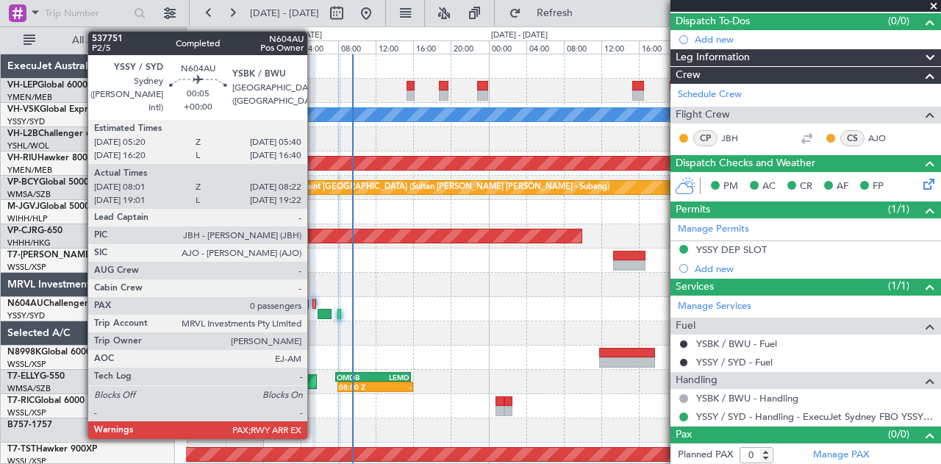
click at [315, 301] on div at bounding box center [314, 304] width 4 height 10
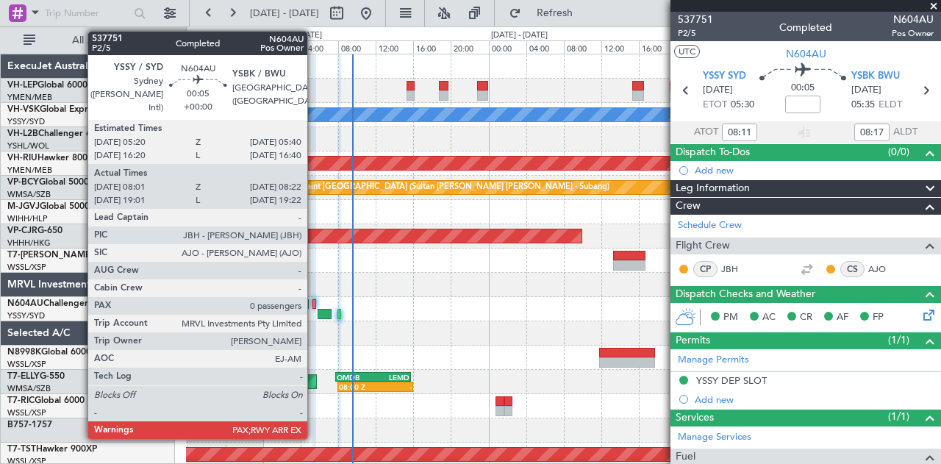
click at [315, 301] on div at bounding box center [314, 304] width 4 height 10
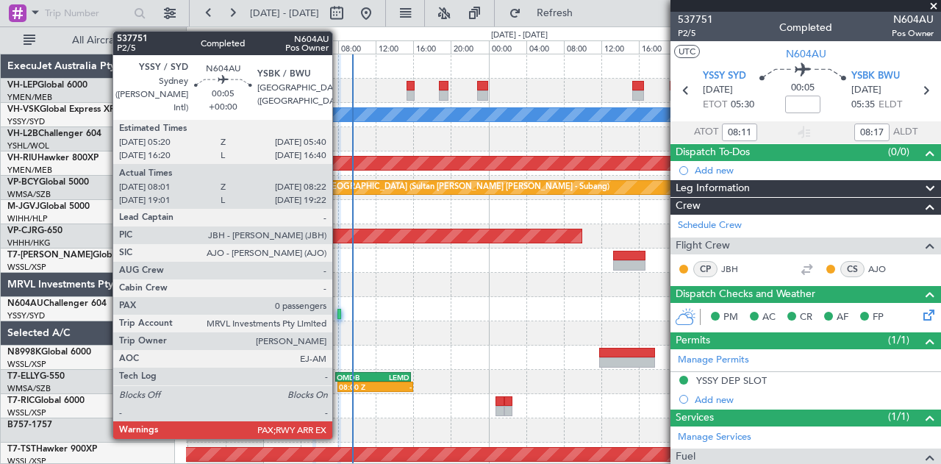
click at [340, 312] on div at bounding box center [339, 314] width 4 height 10
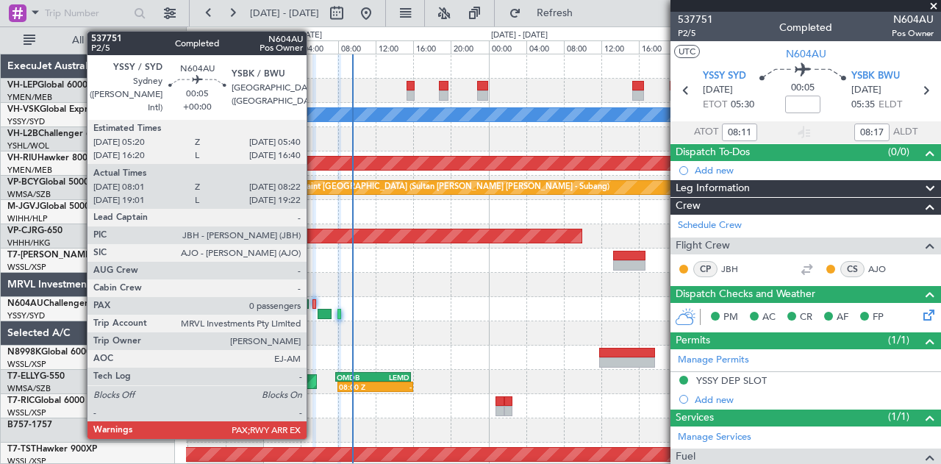
click at [314, 302] on div at bounding box center [314, 304] width 4 height 10
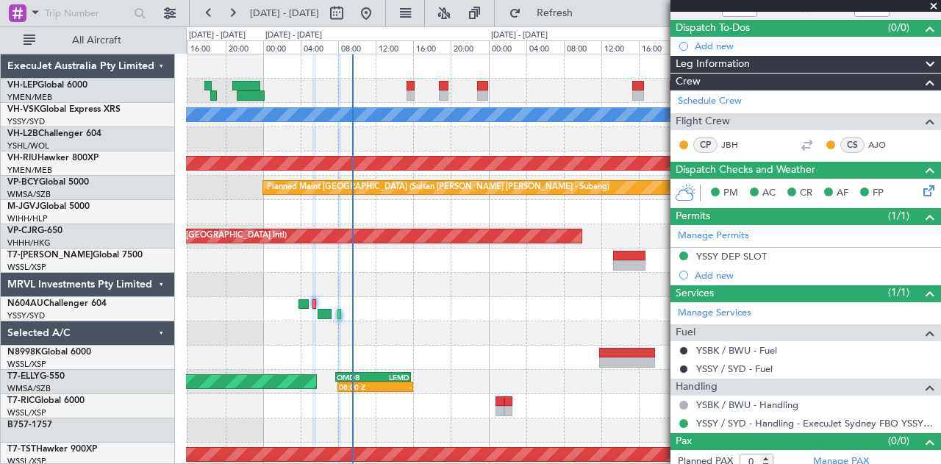
scroll to position [131, 0]
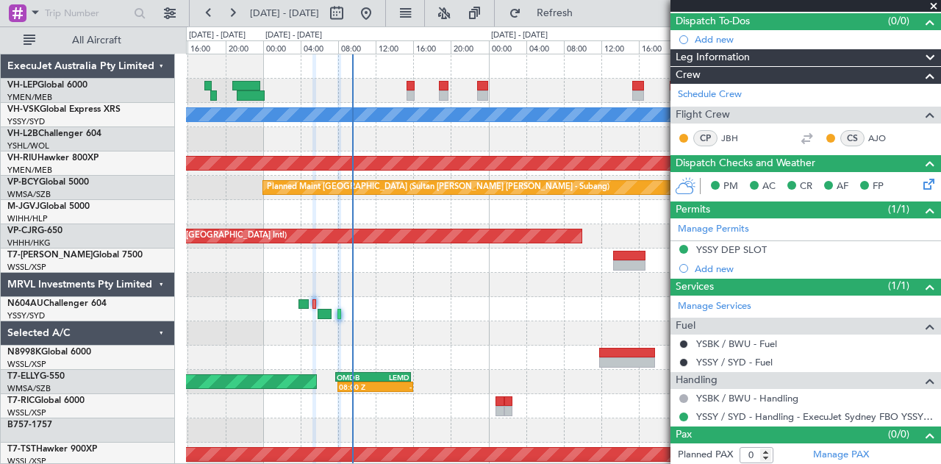
click at [935, 5] on span at bounding box center [933, 6] width 15 height 13
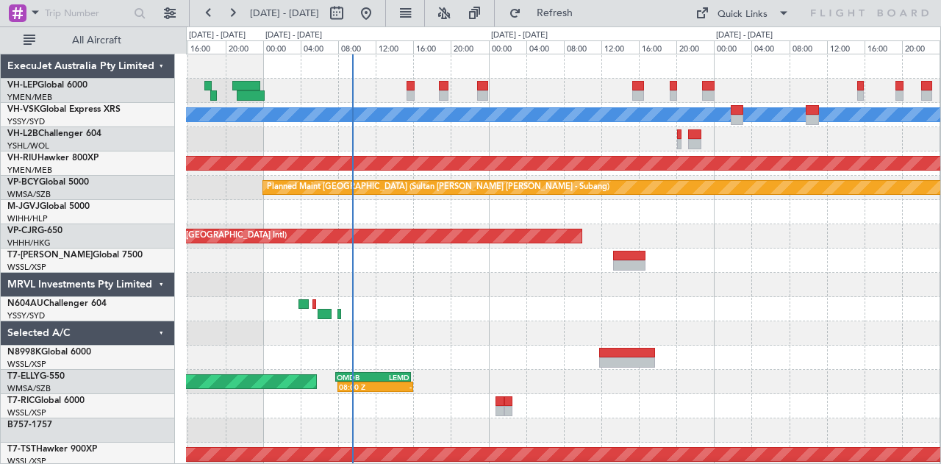
scroll to position [0, 0]
click at [454, 346] on div "Unplanned Maint Wichita (Wichita Mid-continent) [PERSON_NAME] Planned Maint [GE…" at bounding box center [563, 454] width 755 height 801
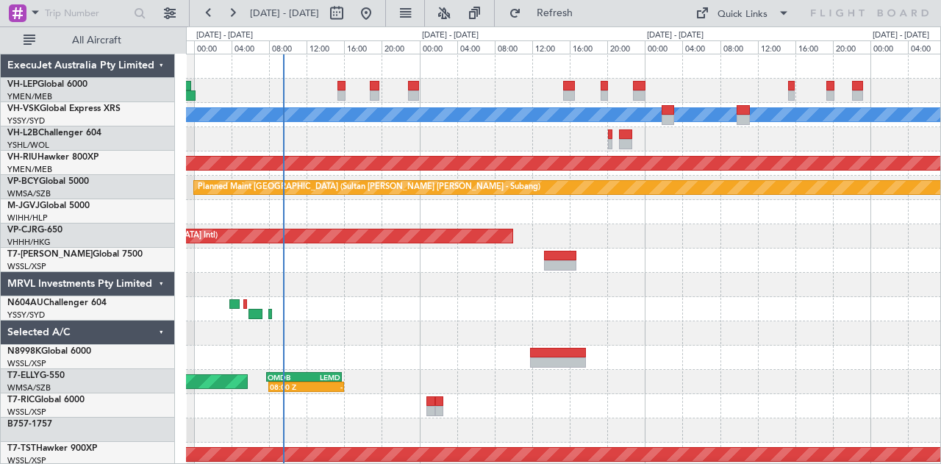
click at [672, 341] on div at bounding box center [563, 333] width 755 height 24
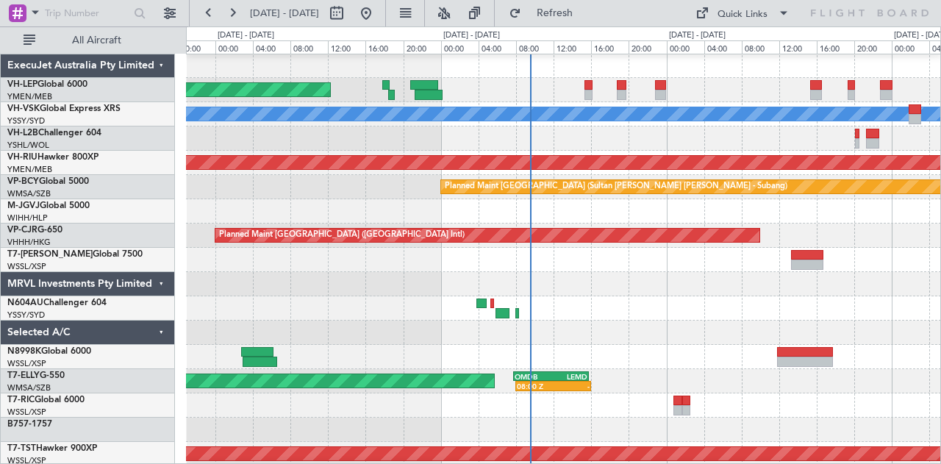
click at [560, 335] on div at bounding box center [563, 333] width 755 height 24
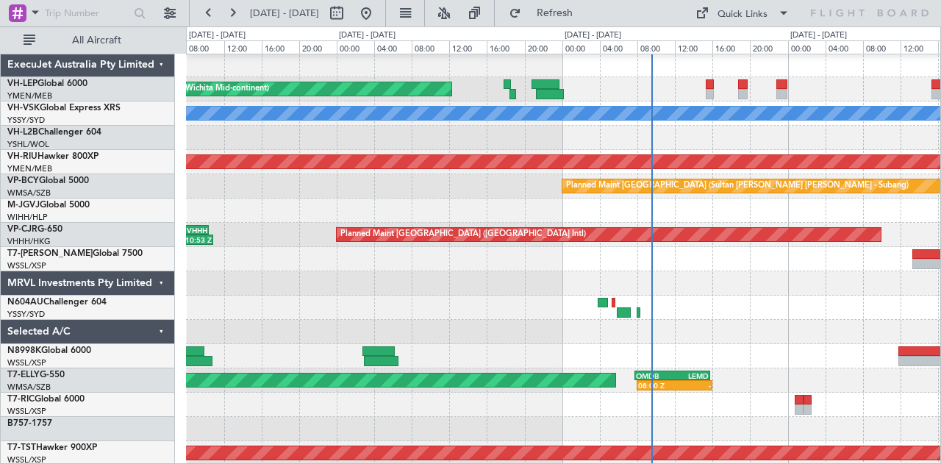
click at [593, 317] on div at bounding box center [563, 308] width 755 height 24
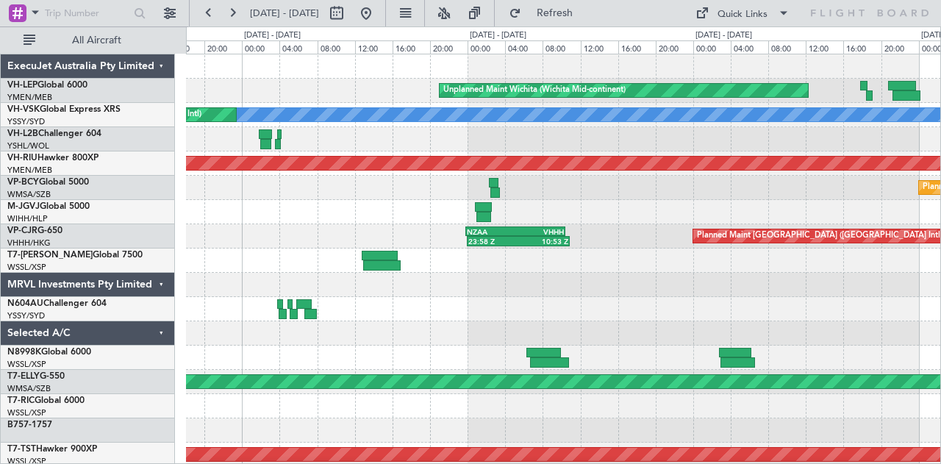
click at [734, 310] on div at bounding box center [563, 309] width 755 height 24
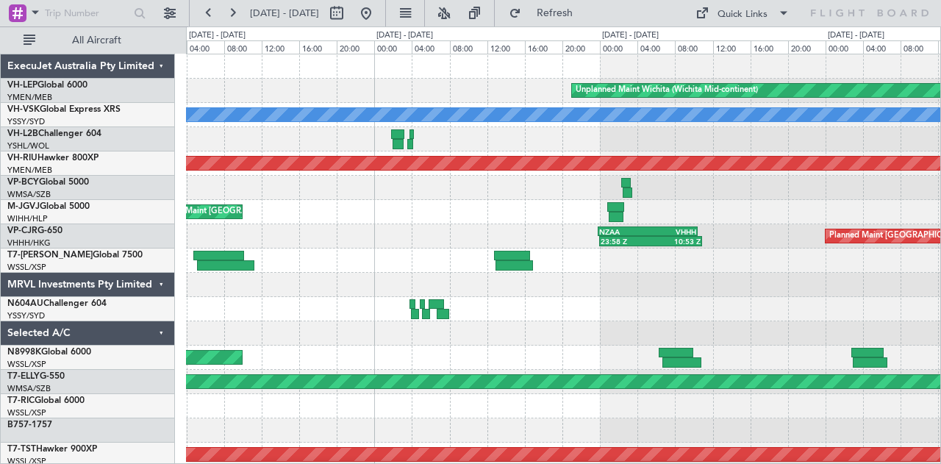
click at [485, 227] on div "Unplanned Maint Wichita (Wichita Mid-continent) Unplanned Maint Sydney ([PERSON…" at bounding box center [563, 454] width 755 height 801
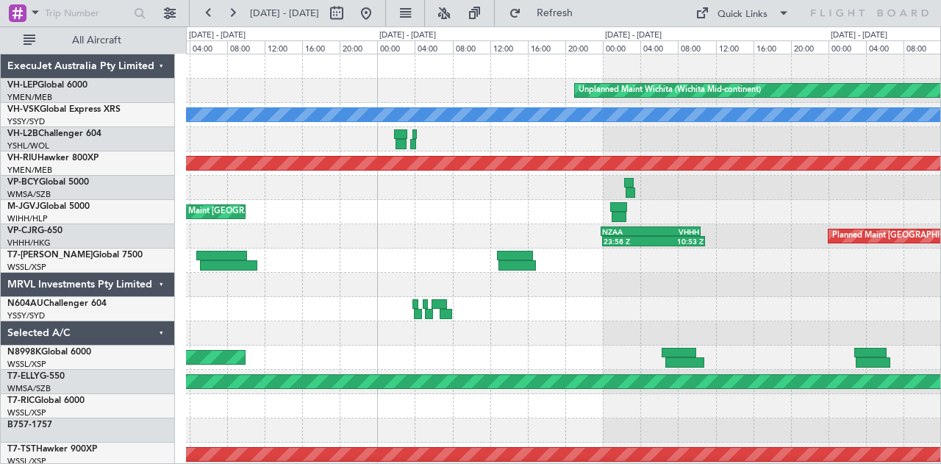
click at [546, 241] on div "Unplanned Maint Wichita (Wichita Mid-continent) Unplanned Maint Sydney ([PERSON…" at bounding box center [563, 454] width 755 height 801
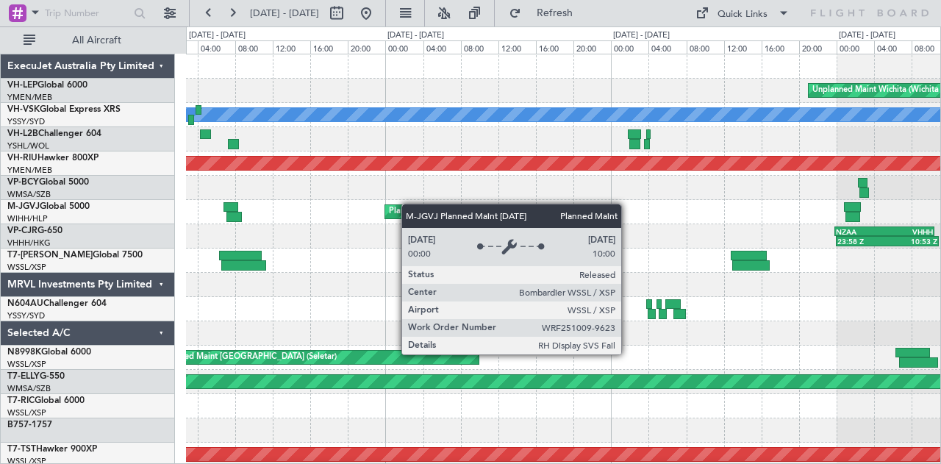
click at [715, 246] on div "Unplanned Maint Wichita (Wichita Mid-continent) Unplanned Maint Sydney ([PERSON…" at bounding box center [563, 454] width 755 height 801
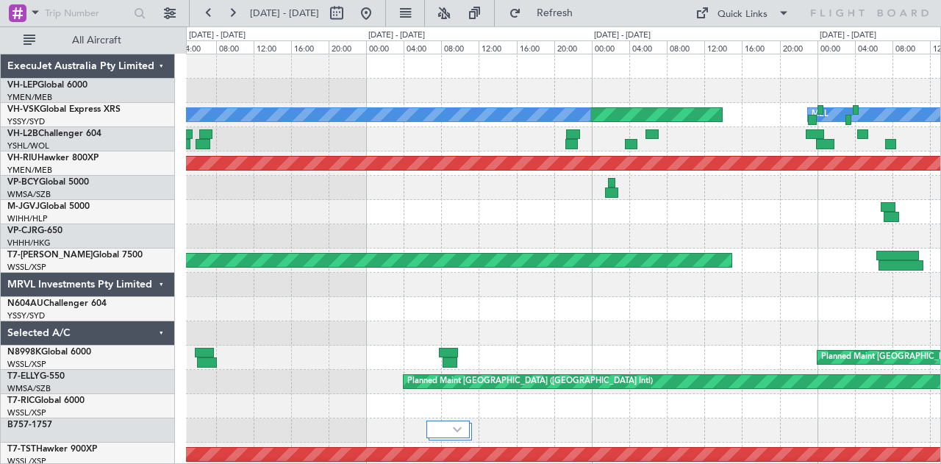
click at [718, 227] on div "[PERSON_NAME] Planned Maint Sydney ([PERSON_NAME] Intl) No Crew Unplanned Maint…" at bounding box center [563, 454] width 755 height 801
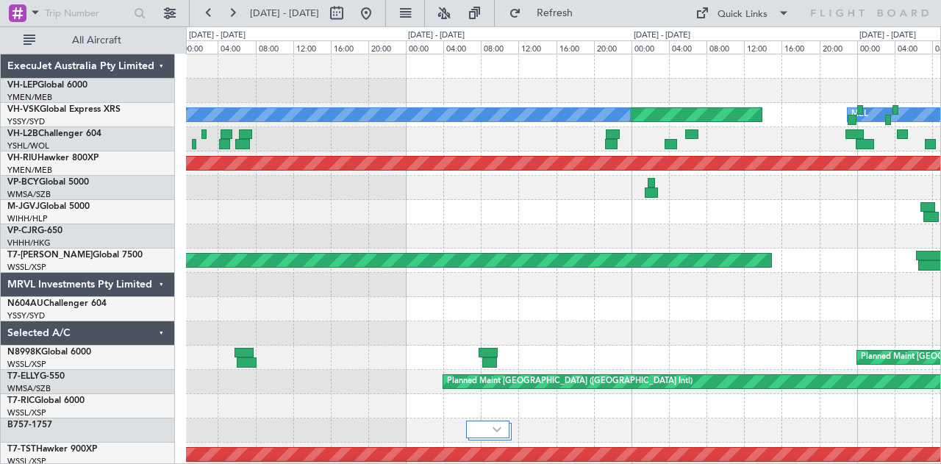
click at [415, 230] on div "[PERSON_NAME] Planned Maint Sydney ([PERSON_NAME] Intl) No Crew Unplanned Maint…" at bounding box center [563, 454] width 755 height 801
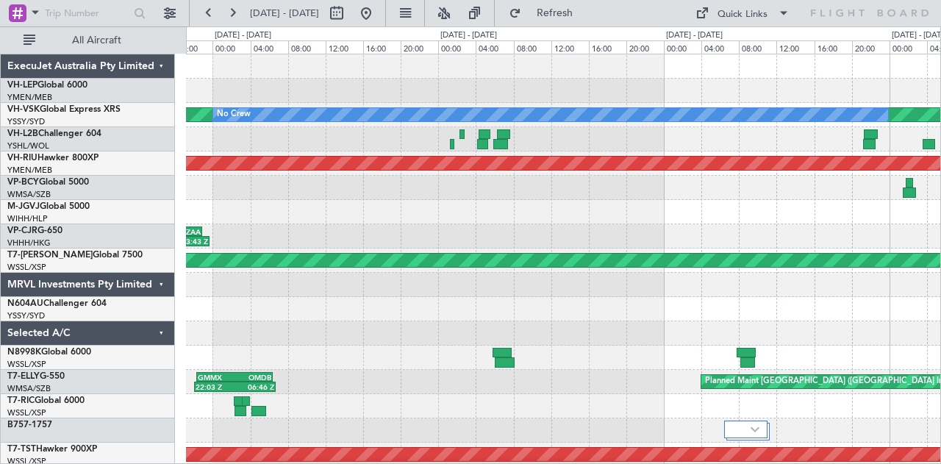
click at [423, 229] on div "Planned Maint Sydney ([PERSON_NAME] Intl) No Crew [PERSON_NAME] Planned Maint […" at bounding box center [563, 454] width 755 height 801
click at [658, 268] on div "Planned Maint Sydney ([PERSON_NAME] Intl) No Crew [PERSON_NAME] Planned Maint […" at bounding box center [563, 454] width 755 height 801
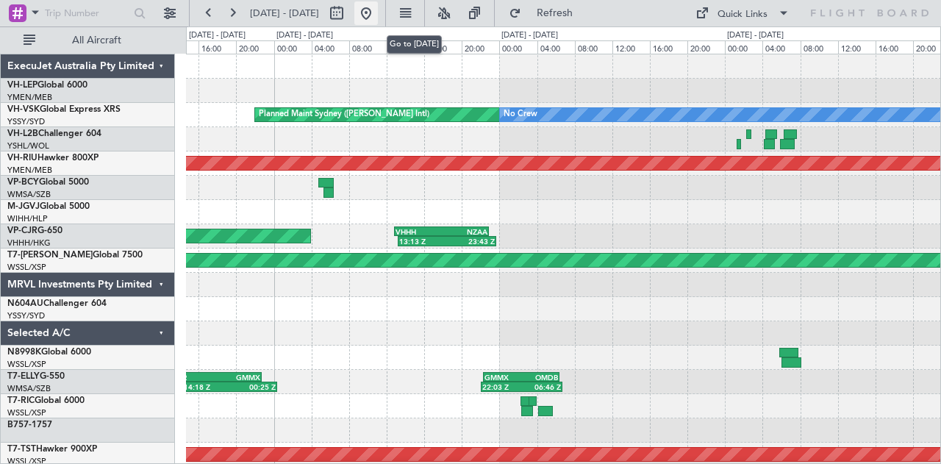
click at [378, 10] on button at bounding box center [366, 13] width 24 height 24
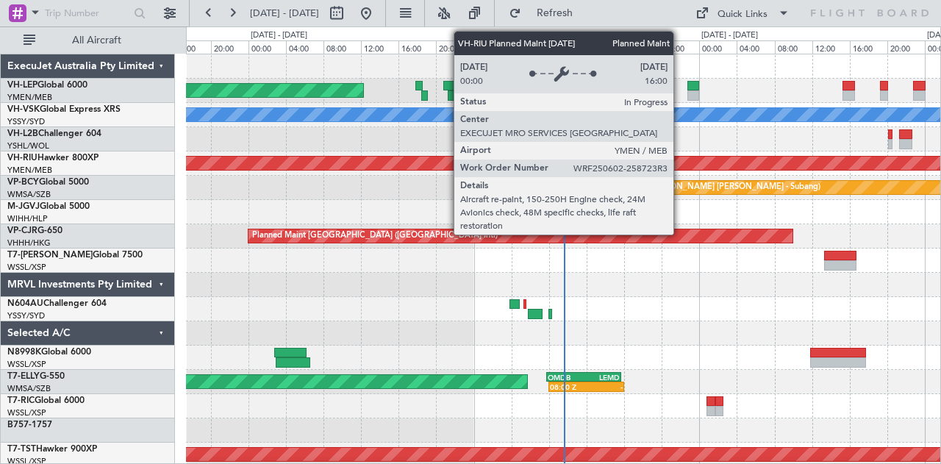
click at [387, 212] on div "Unplanned Maint Wichita (Wichita Mid-continent) [PERSON_NAME] Planned Maint [GE…" at bounding box center [563, 454] width 755 height 801
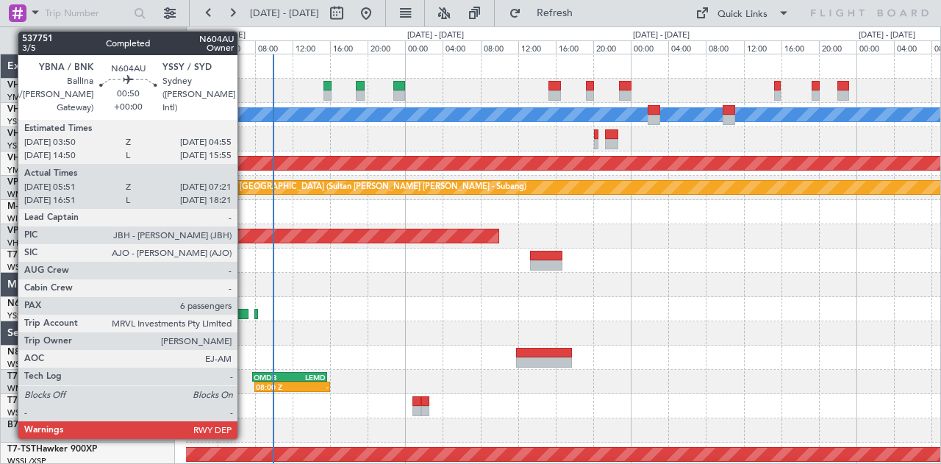
click at [244, 312] on div at bounding box center [241, 314] width 15 height 10
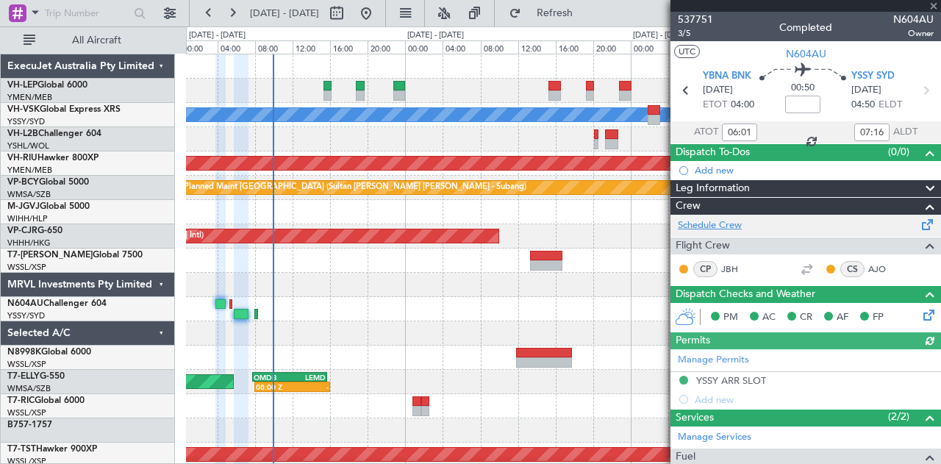
click at [721, 218] on link "Schedule Crew" at bounding box center [710, 225] width 64 height 15
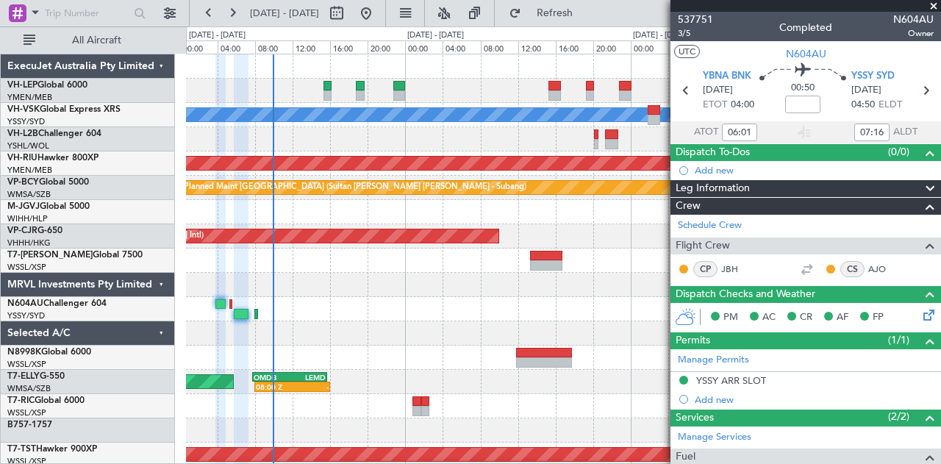
click at [421, 146] on div at bounding box center [563, 139] width 755 height 24
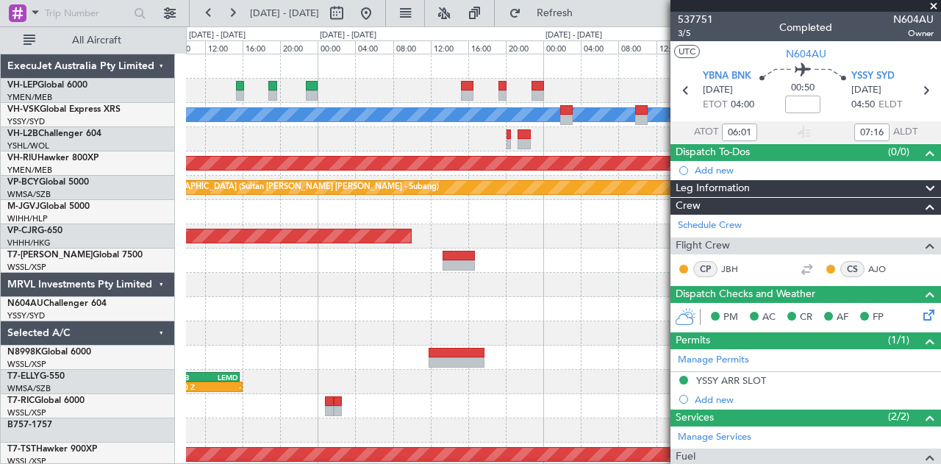
click at [477, 159] on div "[PERSON_NAME] No Crew Planned Maint [GEOGRAPHIC_DATA] ([GEOGRAPHIC_DATA]) Plann…" at bounding box center [563, 454] width 755 height 801
